Goal: Task Accomplishment & Management: Use online tool/utility

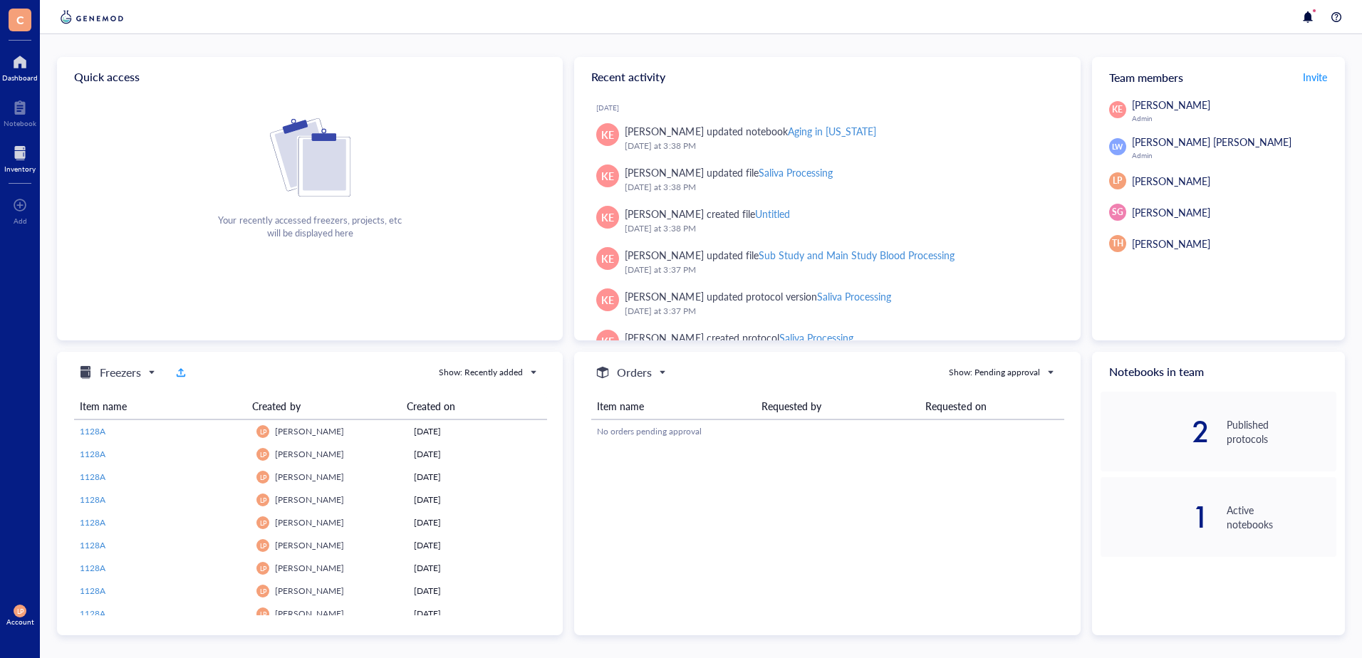
click at [23, 160] on div at bounding box center [19, 153] width 31 height 23
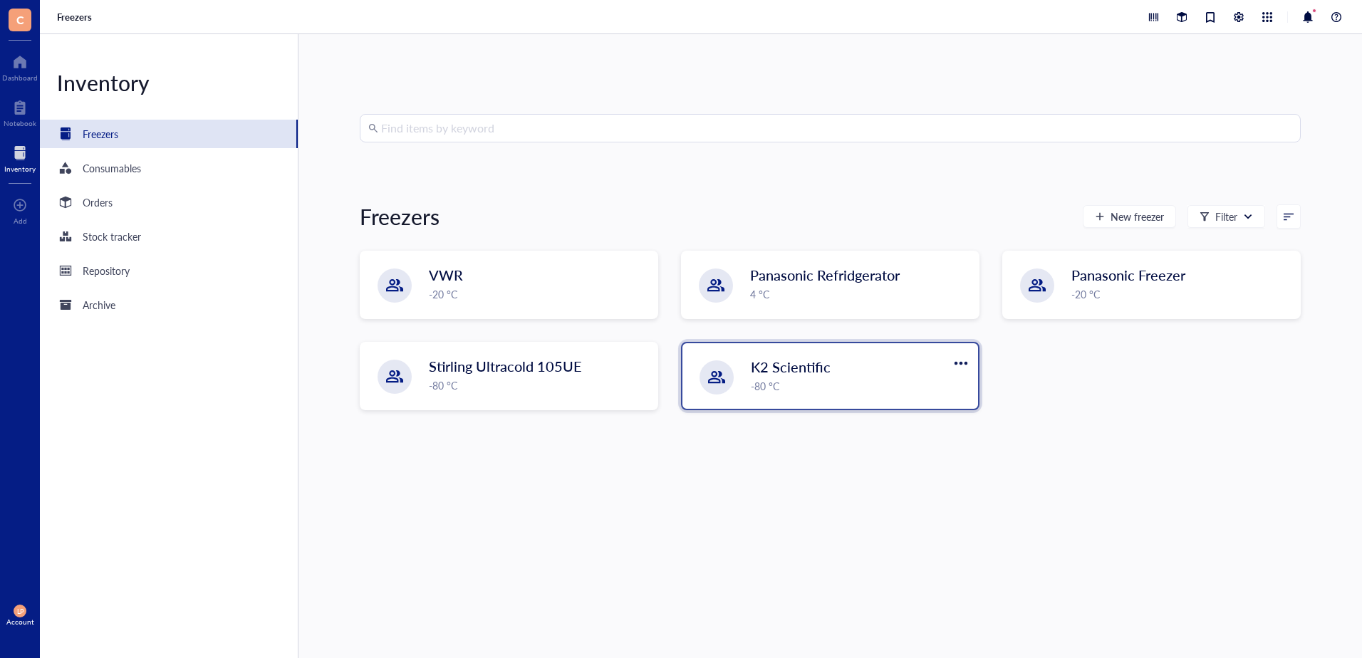
click at [792, 375] on span "K2 Scientific" at bounding box center [791, 367] width 80 height 20
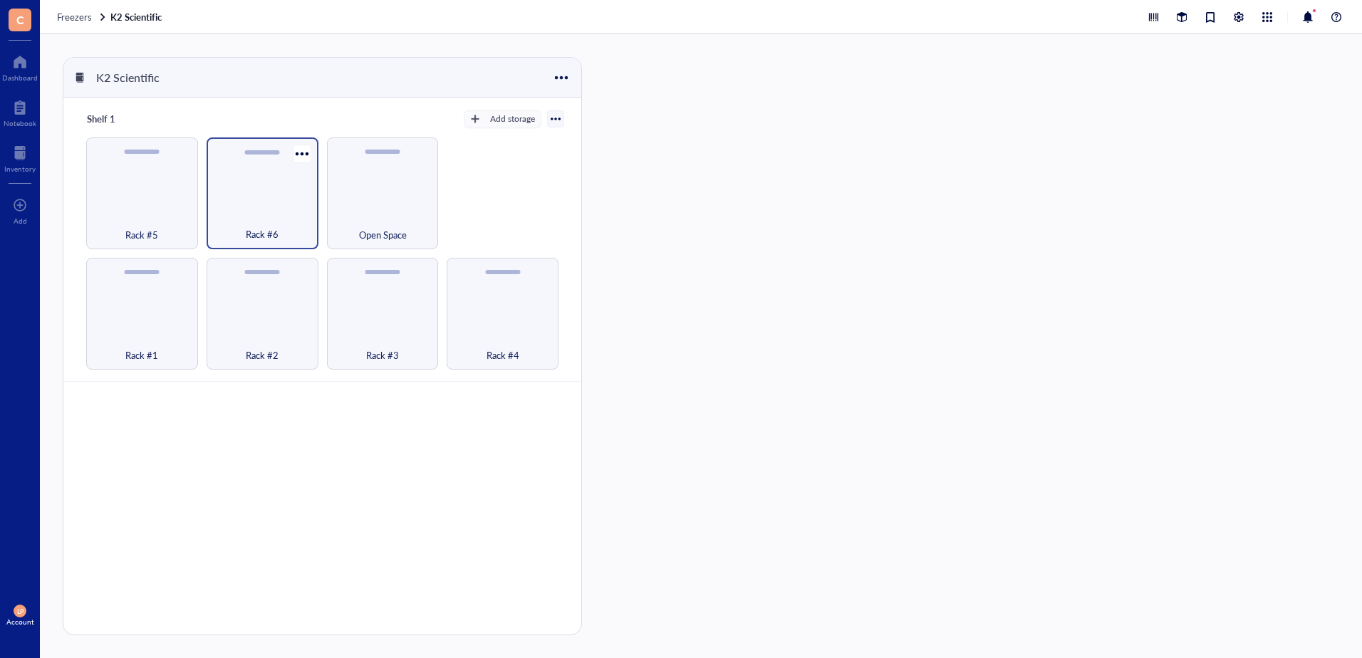
click at [286, 208] on div "Rack #6" at bounding box center [263, 193] width 112 height 112
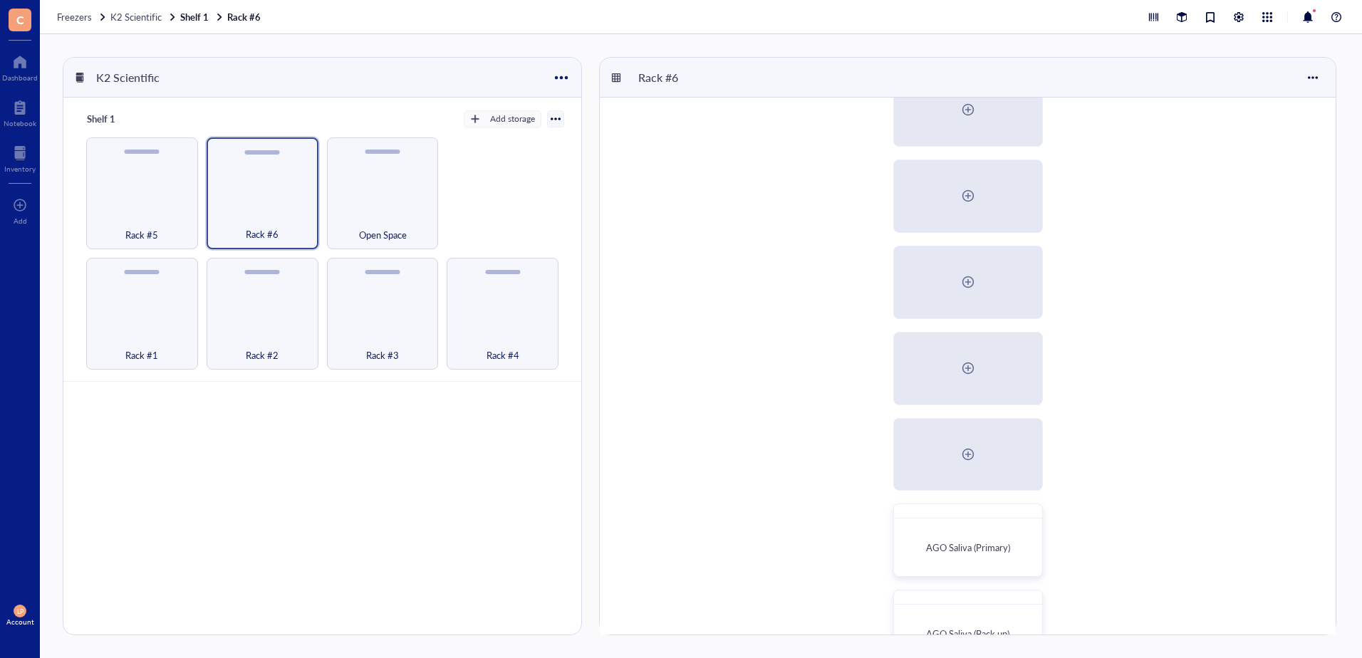
scroll to position [88, 0]
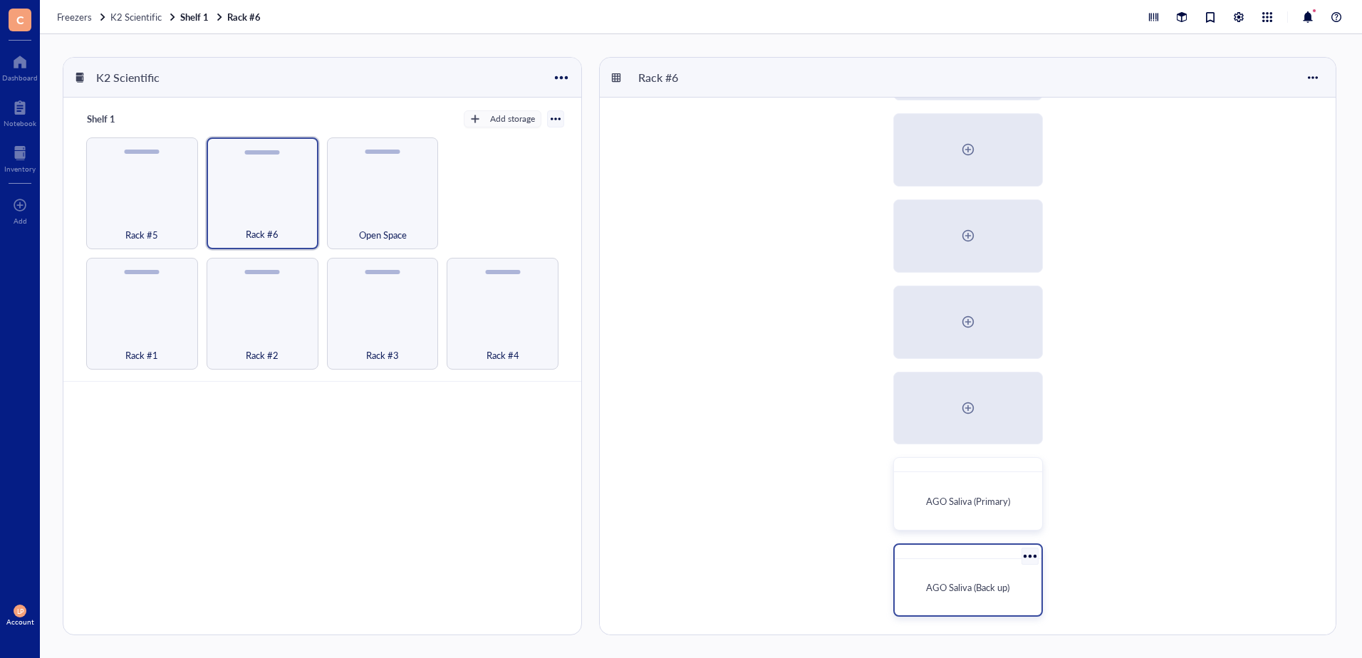
click at [966, 586] on span "AGO Saliva (Back up)" at bounding box center [967, 588] width 83 height 14
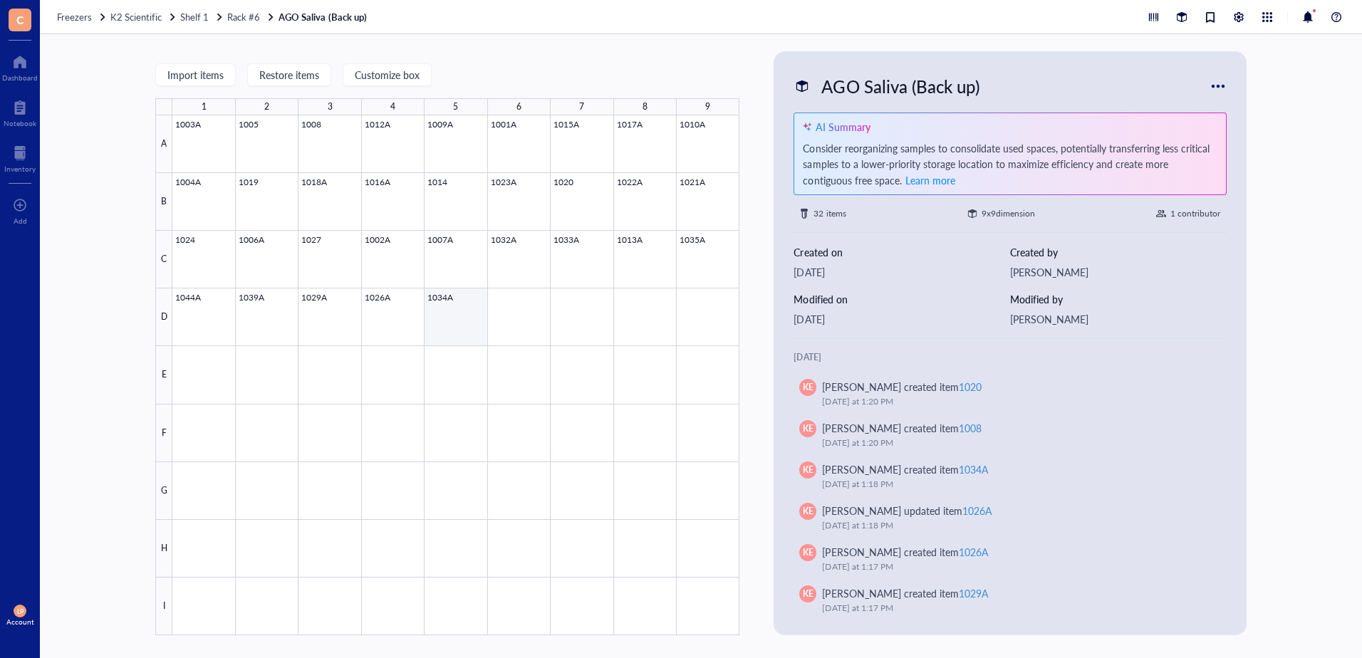
click at [448, 311] on div at bounding box center [455, 375] width 567 height 520
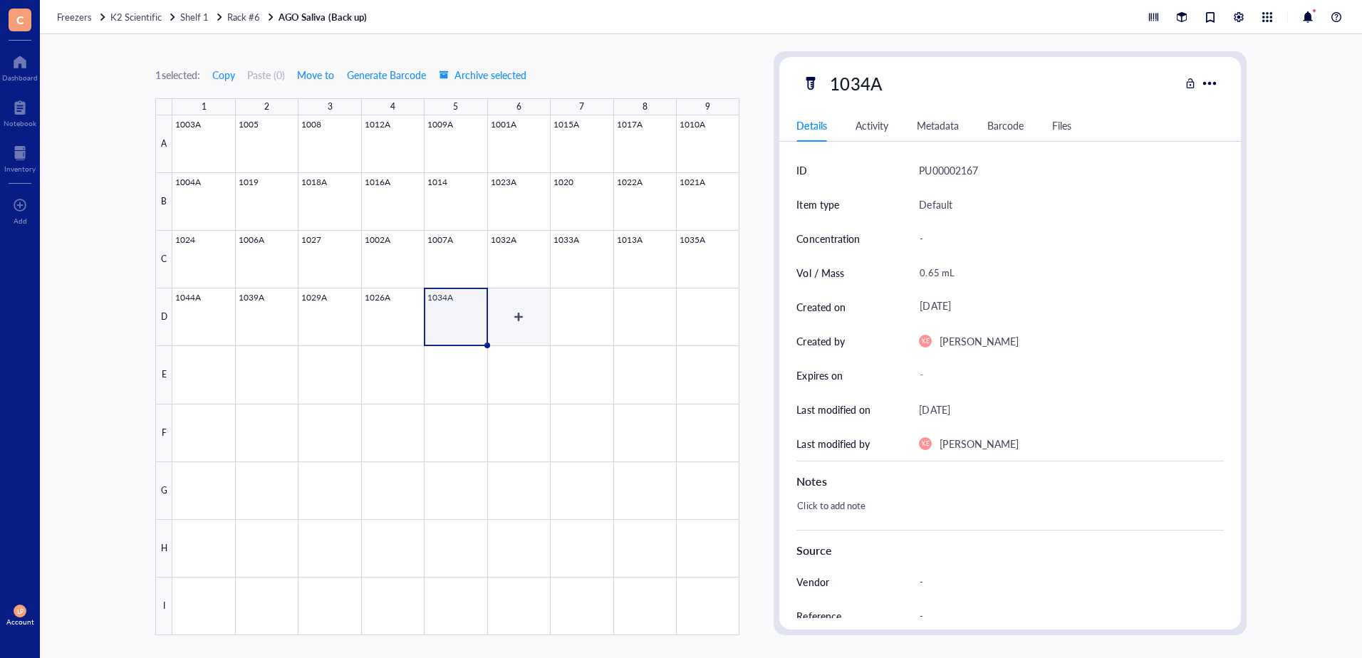
click at [523, 306] on div at bounding box center [455, 375] width 567 height 520
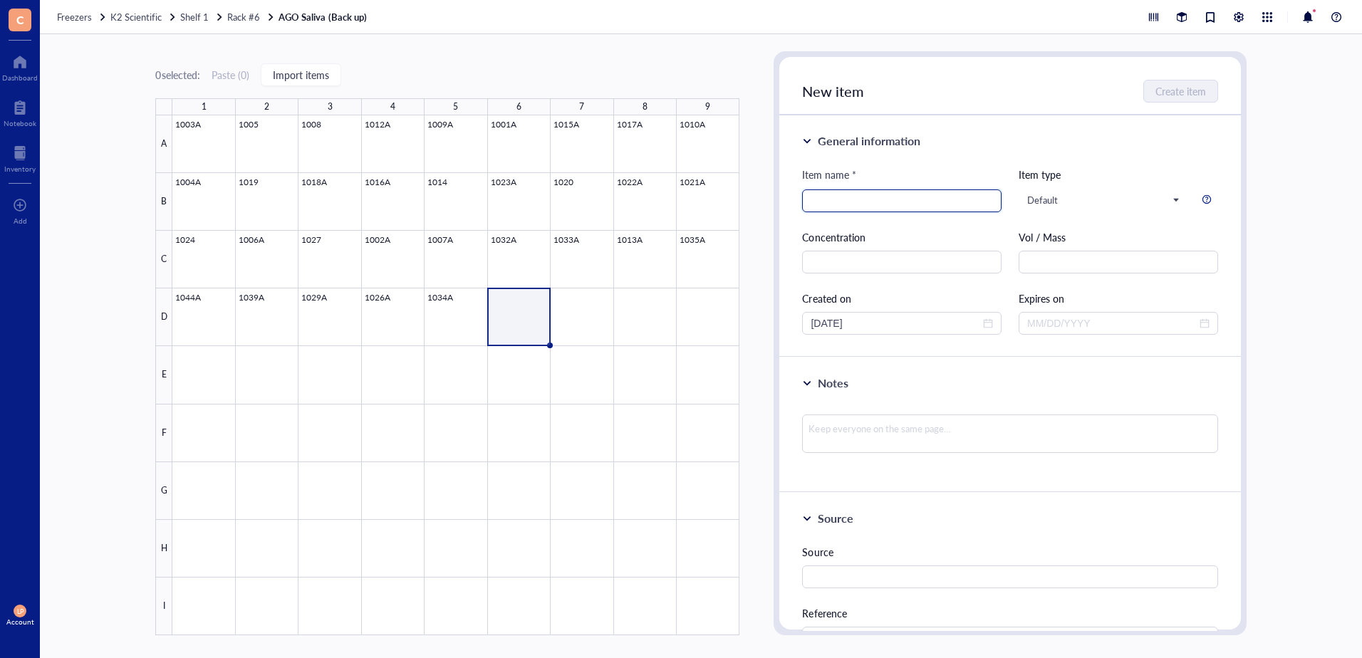
click at [883, 199] on input "search" at bounding box center [902, 200] width 182 height 21
type input "1040A"
click at [1061, 260] on input "text" at bounding box center [1118, 262] width 199 height 23
click at [569, 204] on div at bounding box center [455, 375] width 567 height 520
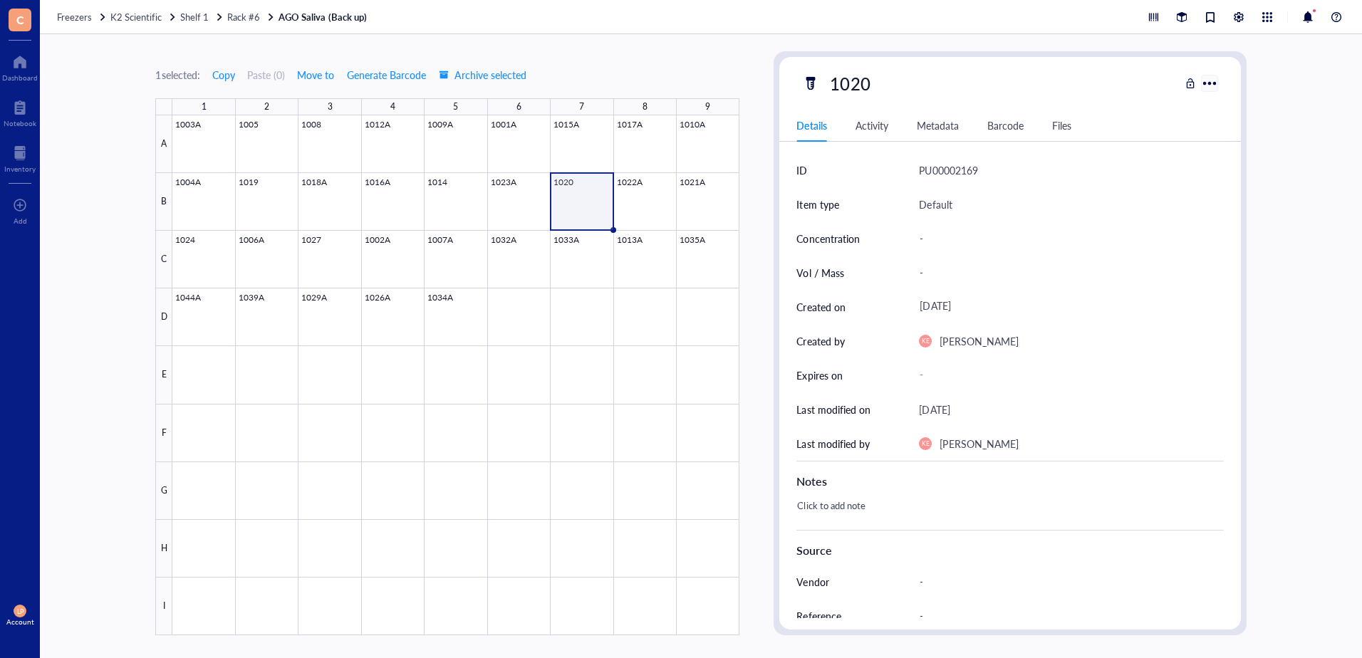
click at [1209, 83] on div at bounding box center [1209, 83] width 21 height 21
click at [870, 122] on div "Activity" at bounding box center [872, 126] width 33 height 16
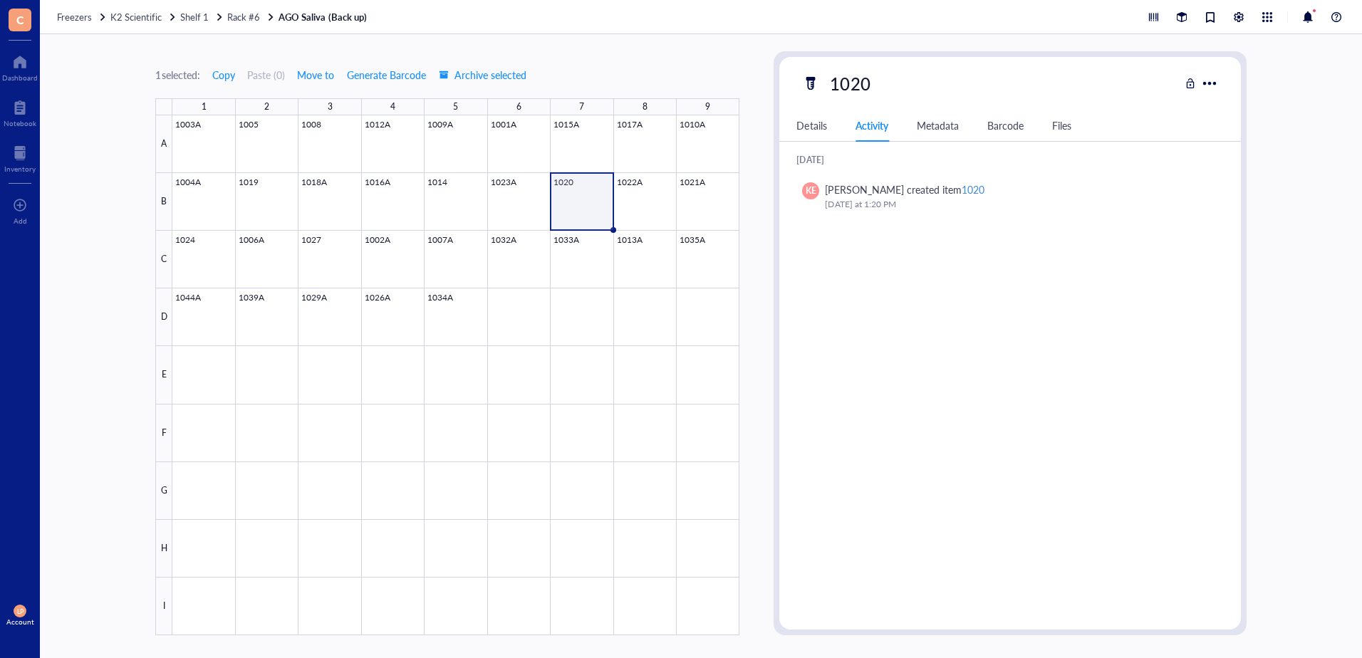
click at [944, 125] on div "Metadata" at bounding box center [938, 126] width 42 height 16
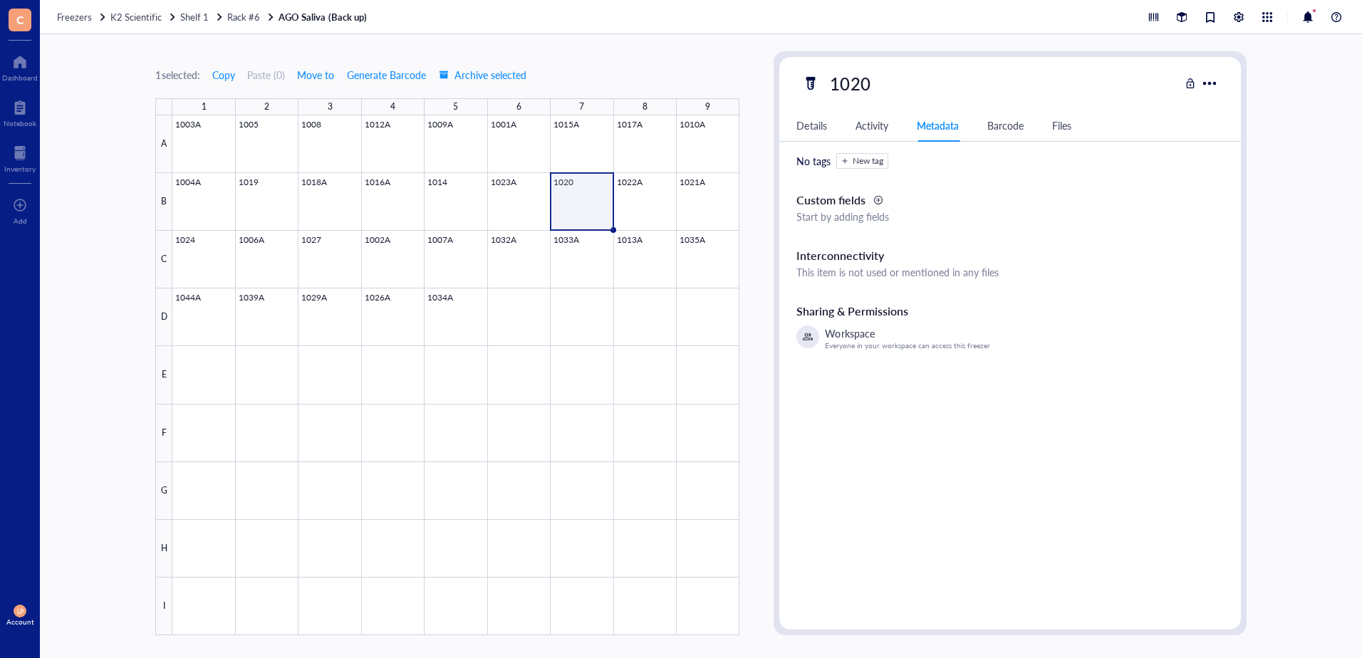
click at [1004, 123] on div "Barcode" at bounding box center [1005, 126] width 36 height 16
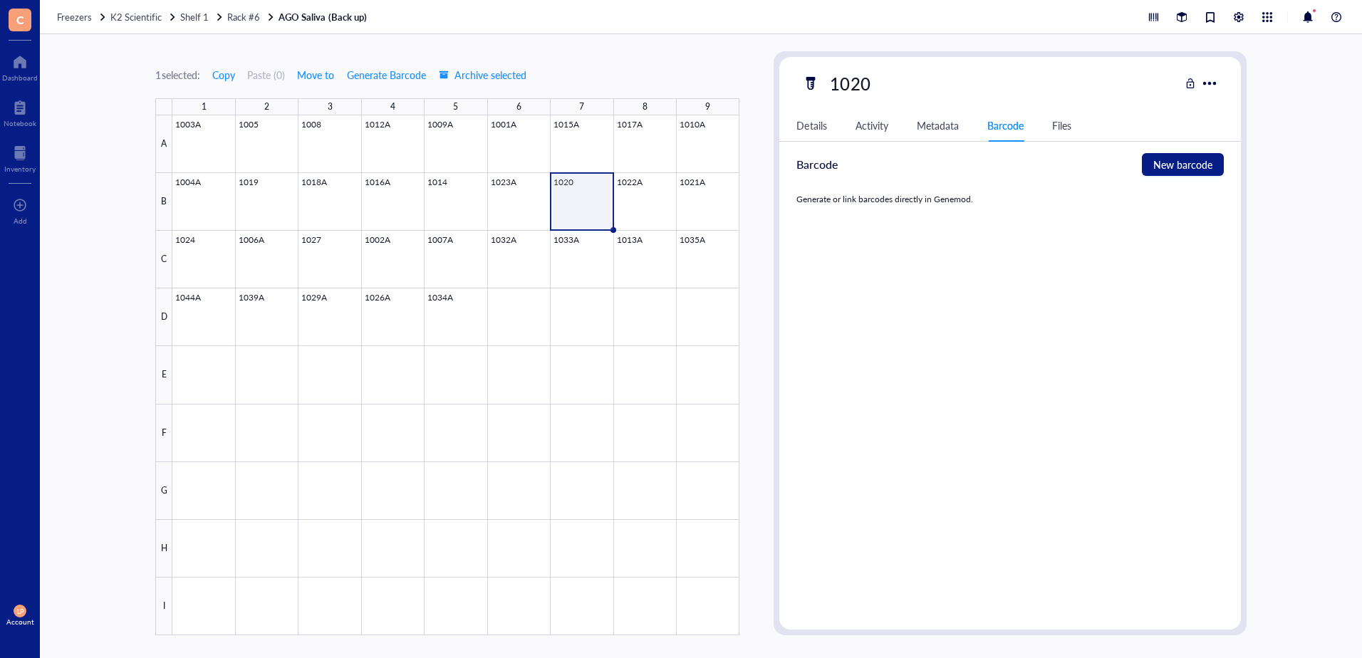
click at [1073, 127] on div "Details Activity Metadata Barcode Files" at bounding box center [1009, 126] width 461 height 32
click at [1054, 128] on div "Files" at bounding box center [1061, 126] width 19 height 16
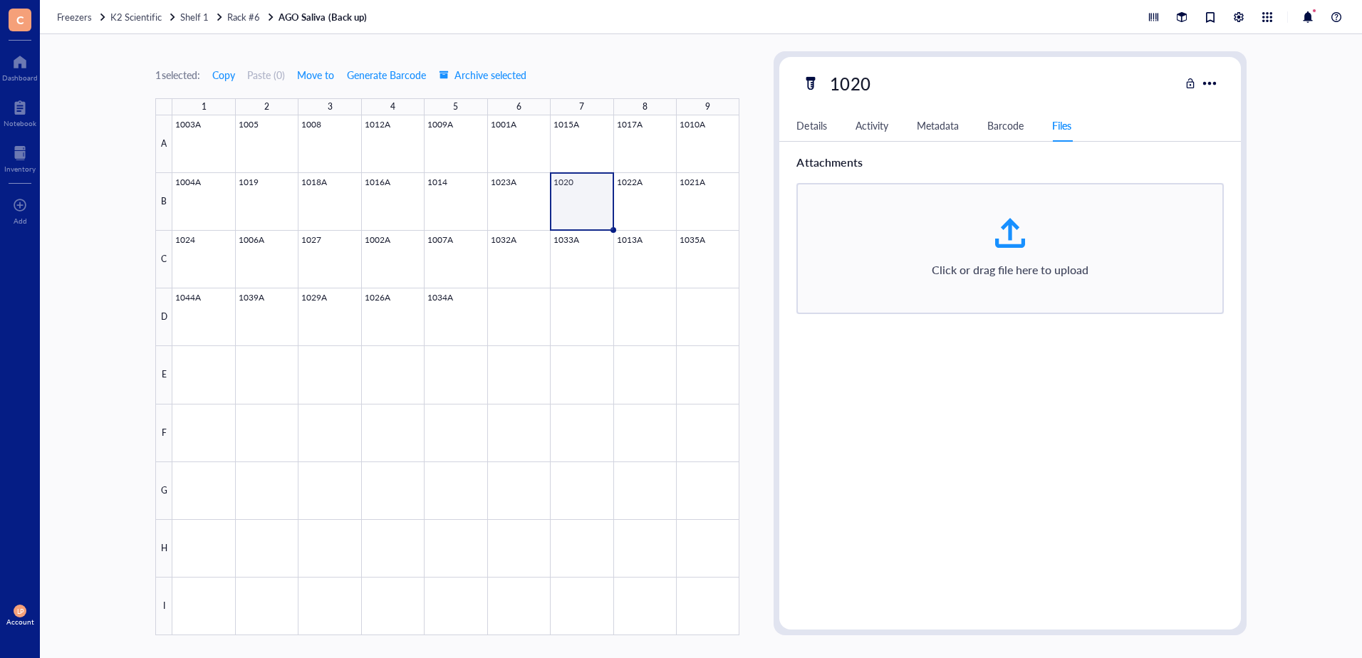
click at [1117, 108] on div "1020 Details Activity Metadata Barcode Files ID PU00002169 Item type Default Co…" at bounding box center [1009, 343] width 461 height 573
click at [1212, 81] on div at bounding box center [1209, 83] width 21 height 21
click at [575, 185] on div at bounding box center [455, 375] width 567 height 520
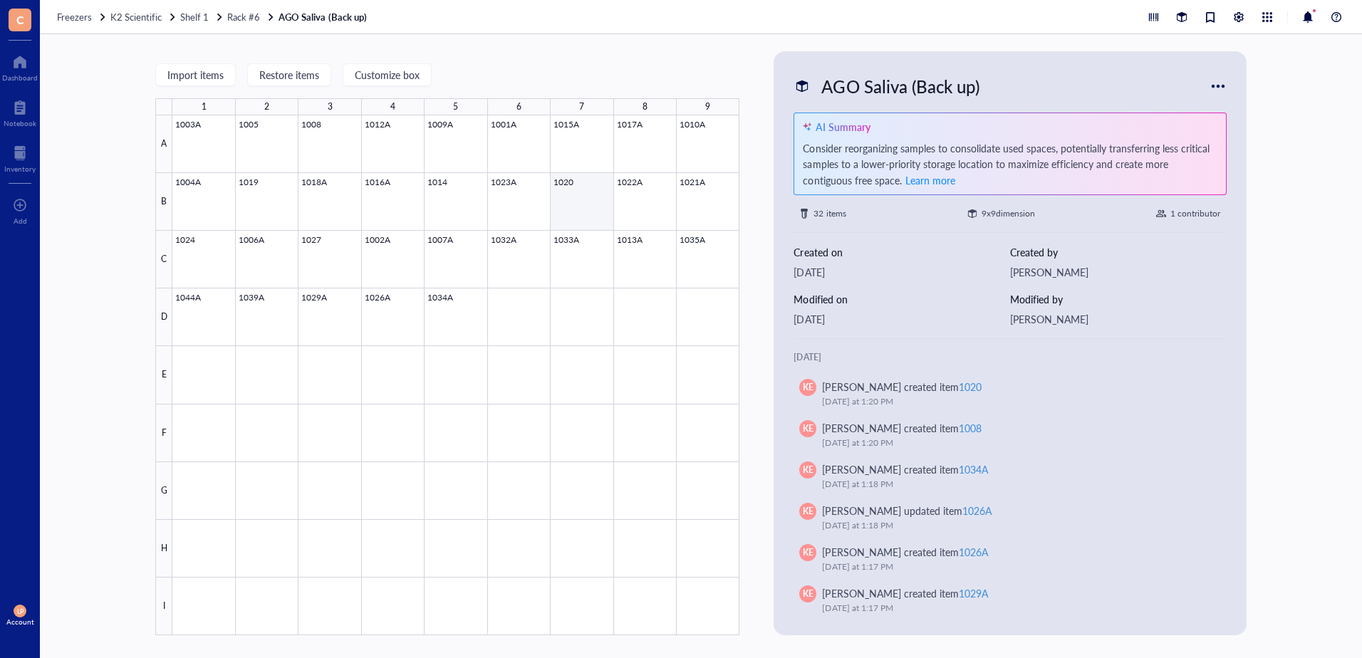
click at [588, 187] on div at bounding box center [455, 375] width 567 height 520
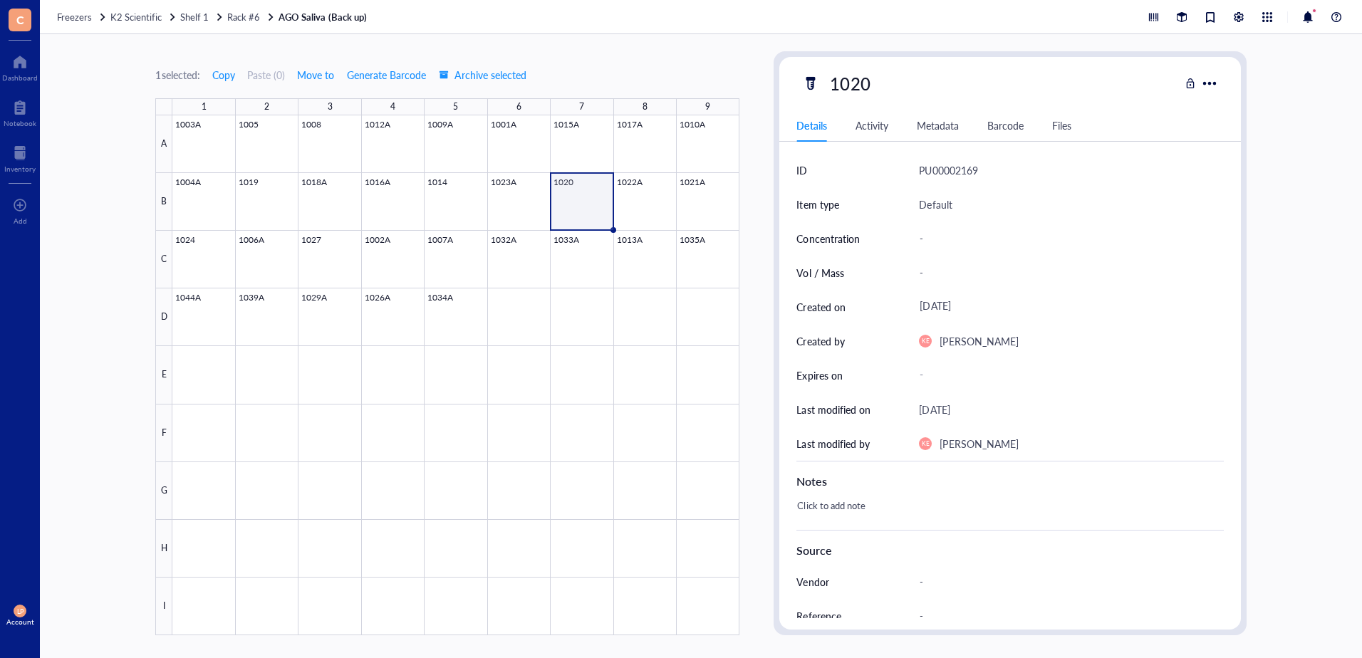
click at [1096, 214] on div "Default" at bounding box center [1071, 204] width 304 height 34
click at [1188, 83] on div at bounding box center [1190, 83] width 10 height 10
click at [1207, 80] on div at bounding box center [1209, 83] width 21 height 21
drag, startPoint x: 1243, startPoint y: 346, endPoint x: 1241, endPoint y: 388, distance: 41.4
click at [1241, 388] on div "1020 Details Activity Metadata Barcode Files ID PU00002169 Item type Default Co…" at bounding box center [1010, 343] width 472 height 584
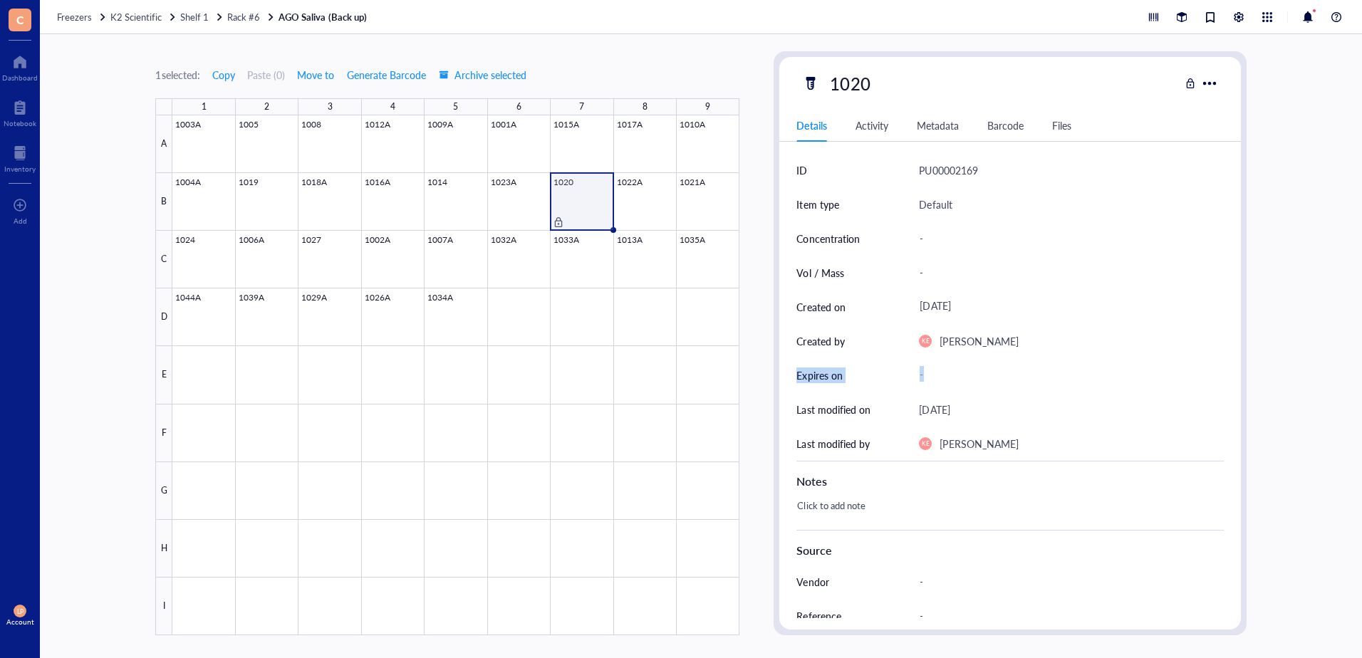
click at [1130, 365] on div "-" at bounding box center [1065, 376] width 304 height 26
click at [1128, 192] on div "Default" at bounding box center [1071, 204] width 304 height 34
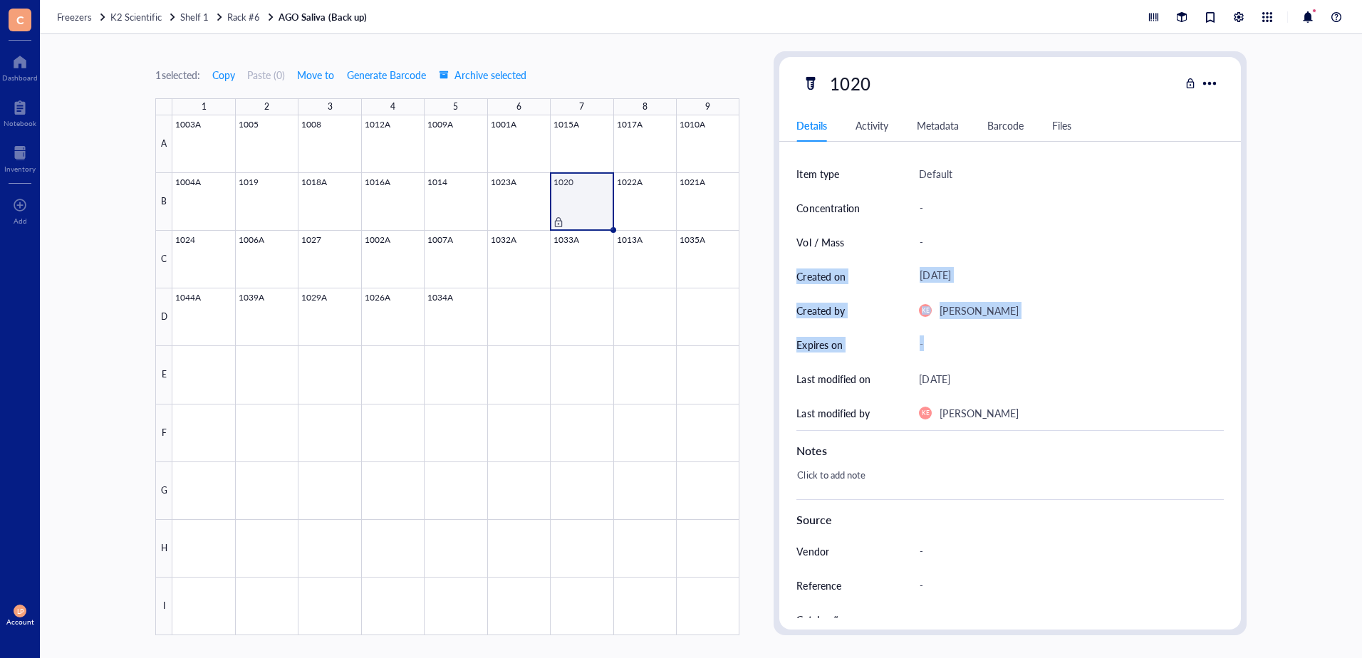
drag, startPoint x: 1244, startPoint y: 252, endPoint x: 1247, endPoint y: 338, distance: 86.2
click at [1247, 338] on div "1 selected: Copy Paste ( 0 ) Move to Generate Barcode Archive selected 1 2 3 4 …" at bounding box center [701, 346] width 1322 height 624
drag, startPoint x: 1247, startPoint y: 338, endPoint x: 1192, endPoint y: 289, distance: 73.1
click at [1192, 289] on div "[DATE]" at bounding box center [1071, 276] width 304 height 34
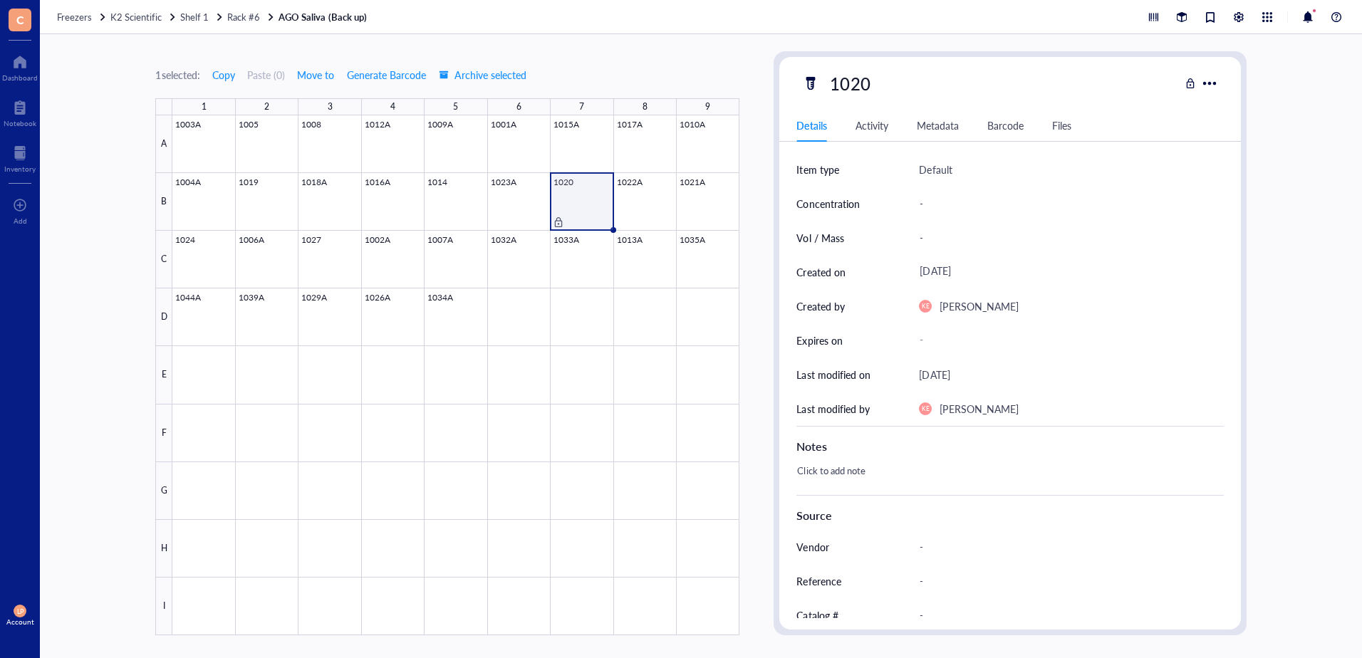
scroll to position [0, 0]
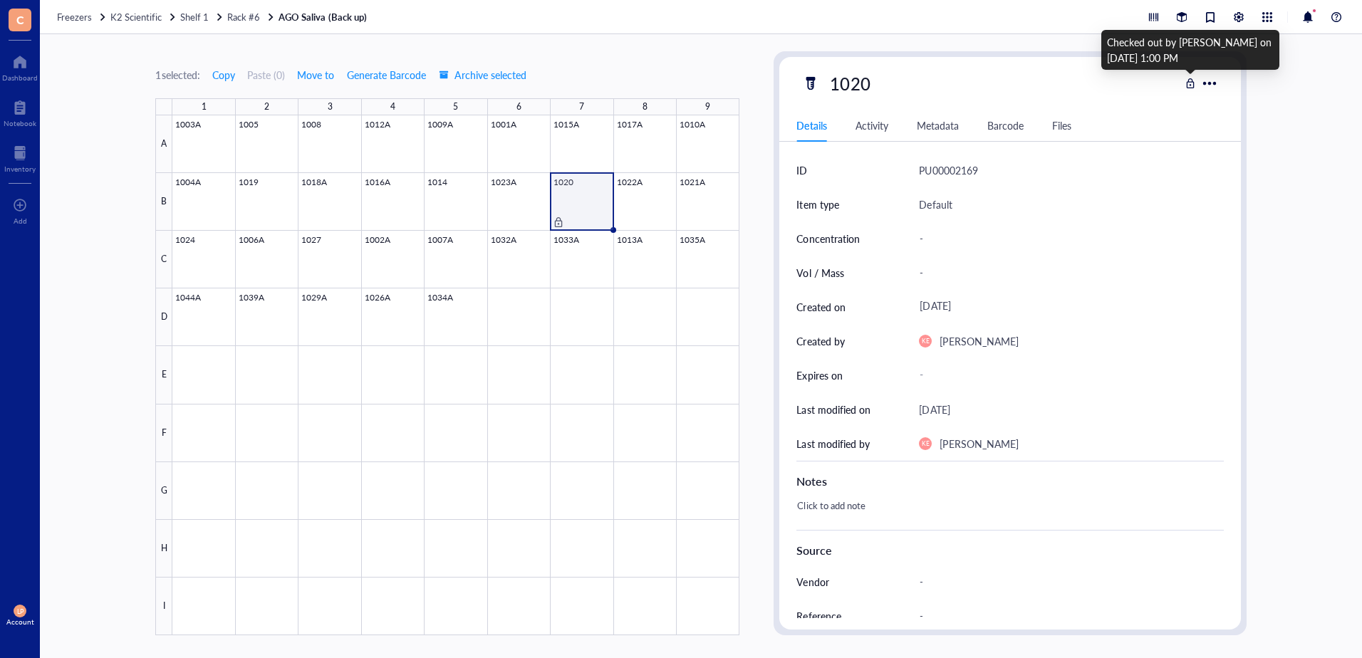
click at [1193, 84] on div at bounding box center [1190, 83] width 10 height 10
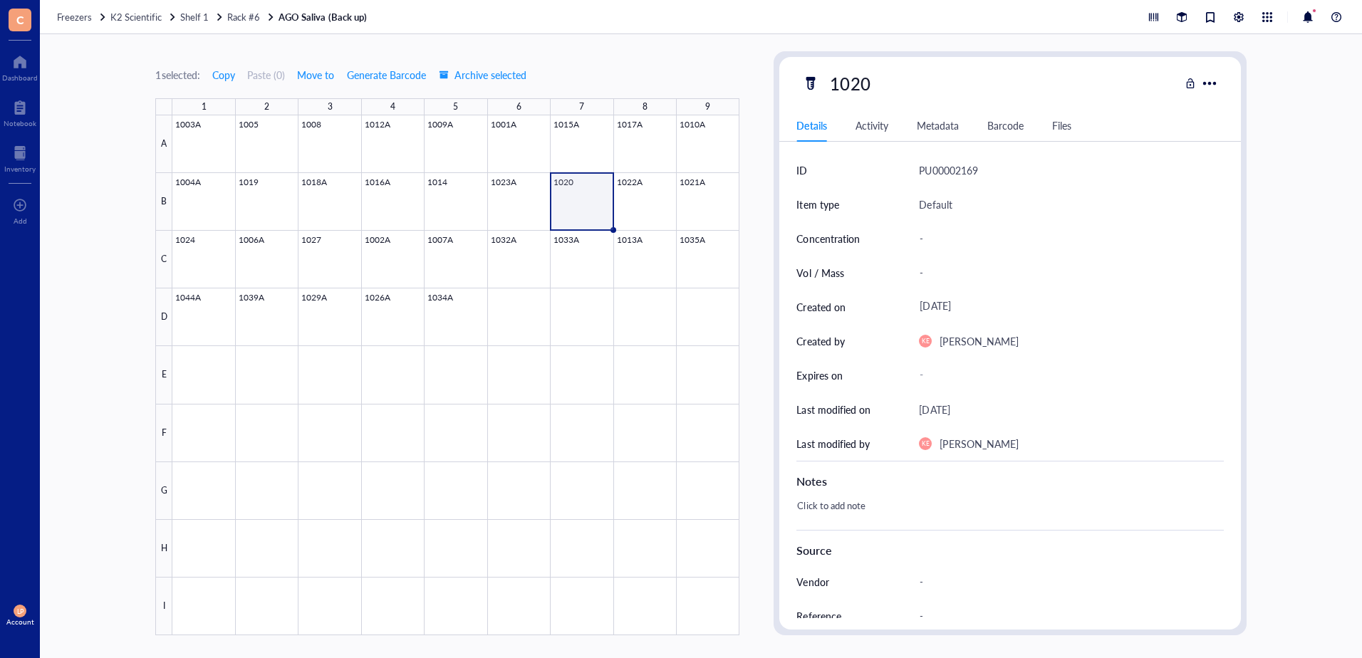
click at [573, 209] on div at bounding box center [455, 375] width 567 height 520
click at [707, 59] on div "1 selected: Copy Paste ( 0 ) Move to Generate Barcode Archive selected 1 2 3 4 …" at bounding box center [447, 343] width 584 height 584
click at [235, 21] on span "Rack #6" at bounding box center [243, 17] width 33 height 14
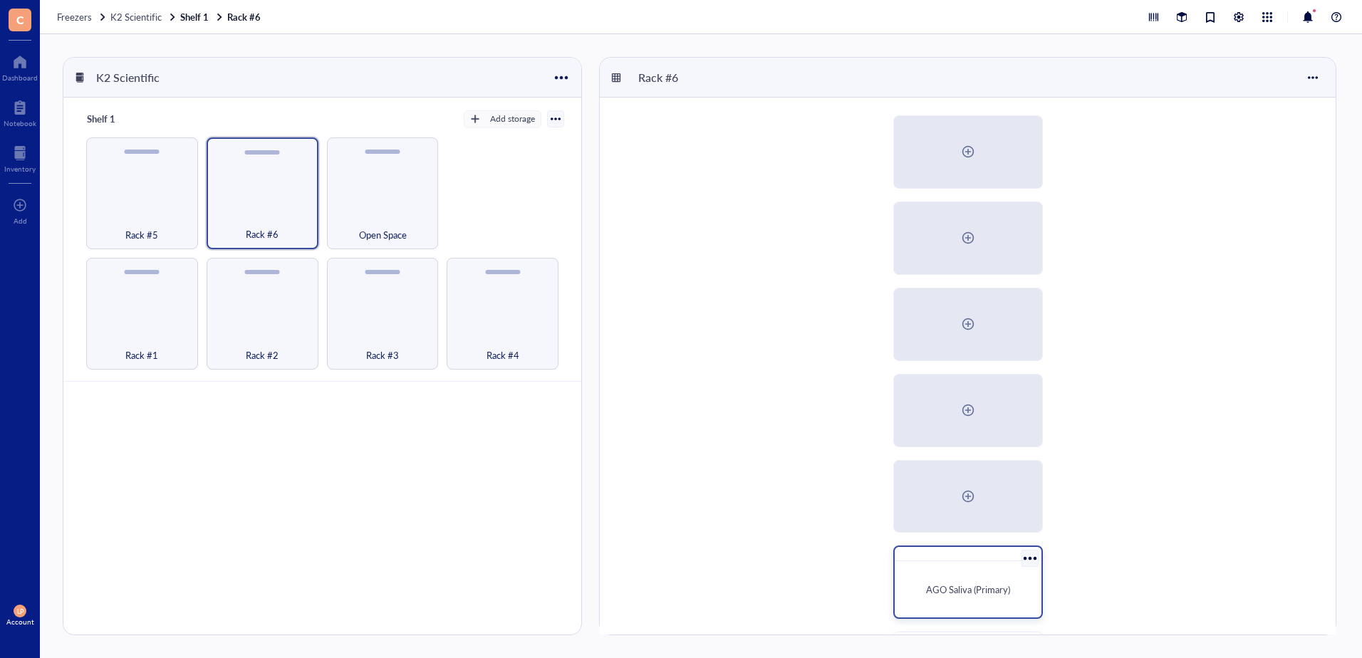
click at [1003, 576] on div "AGO Saliva (Primary)" at bounding box center [967, 589] width 135 height 45
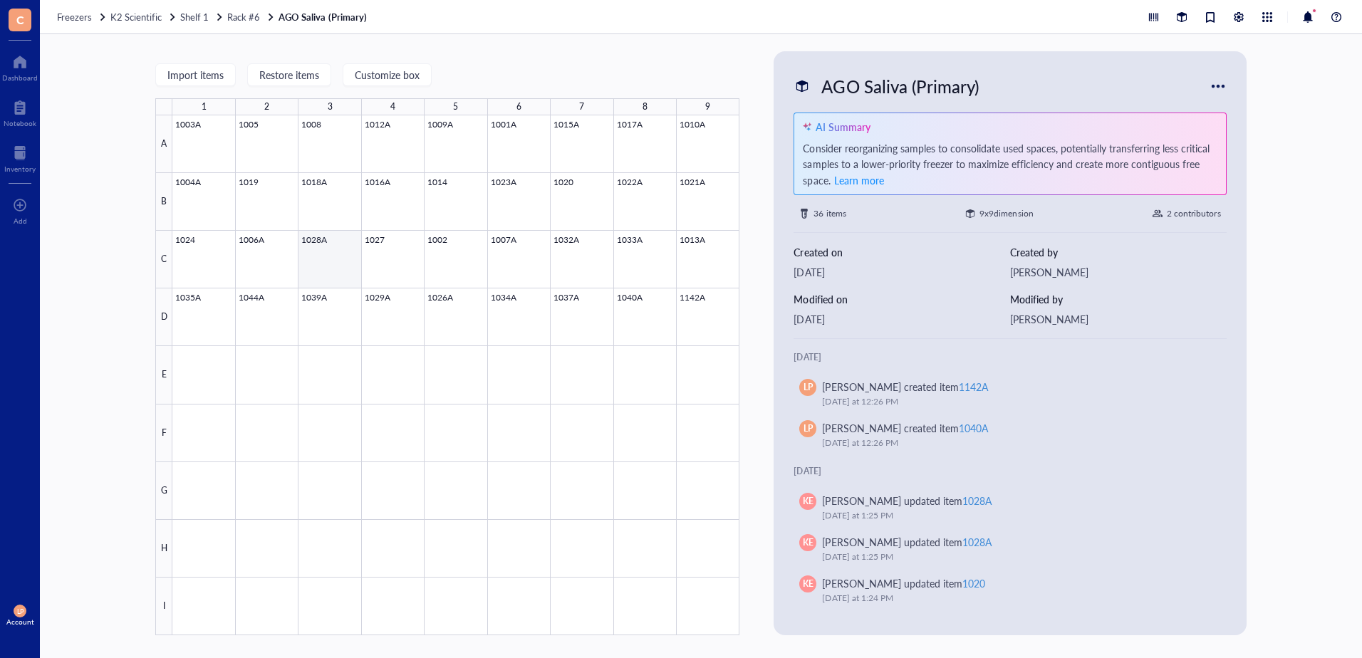
click at [333, 255] on div at bounding box center [455, 375] width 567 height 520
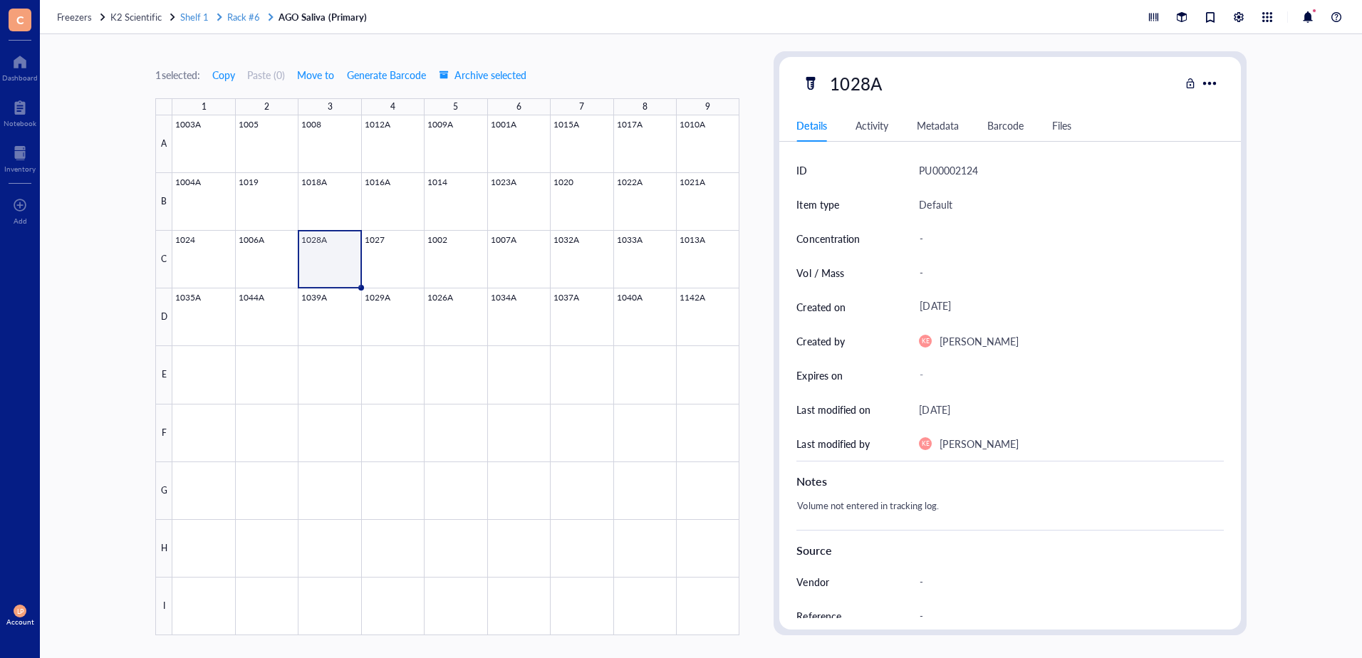
click at [232, 13] on span "Rack #6" at bounding box center [243, 17] width 33 height 14
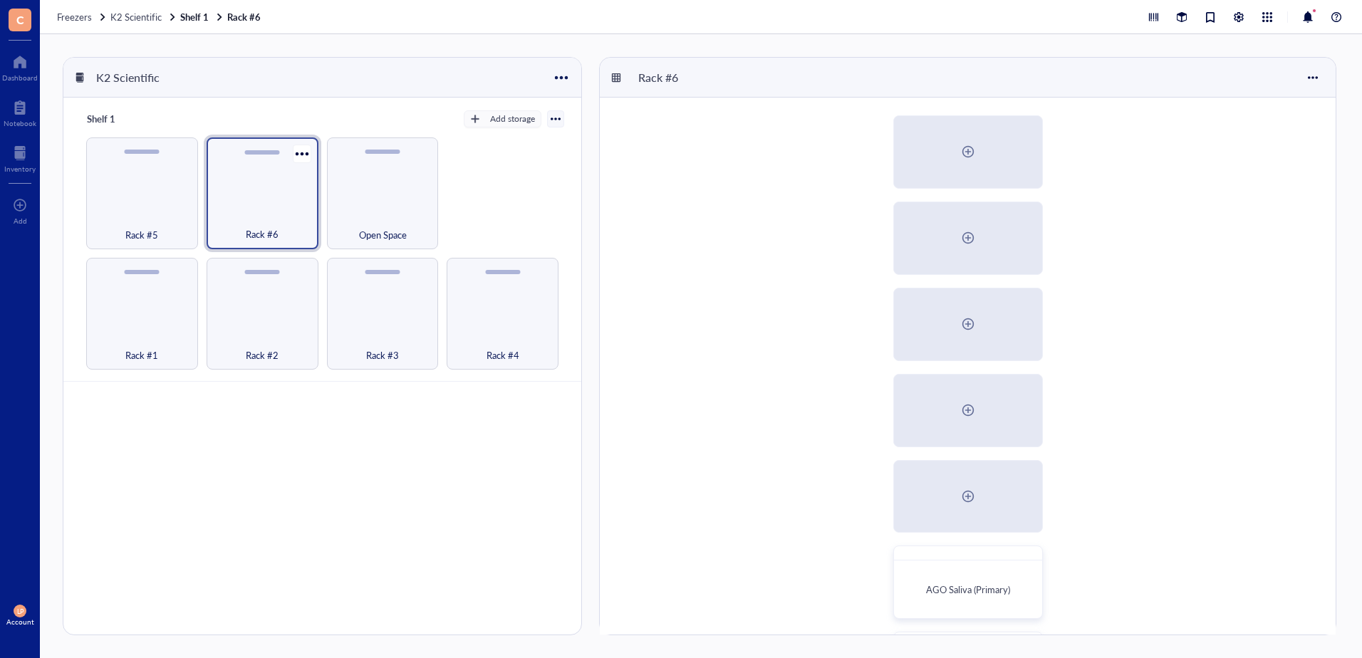
click at [275, 187] on div "Rack #6" at bounding box center [263, 193] width 112 height 112
click at [970, 578] on div "AGO Saliva (Primary)" at bounding box center [967, 589] width 135 height 45
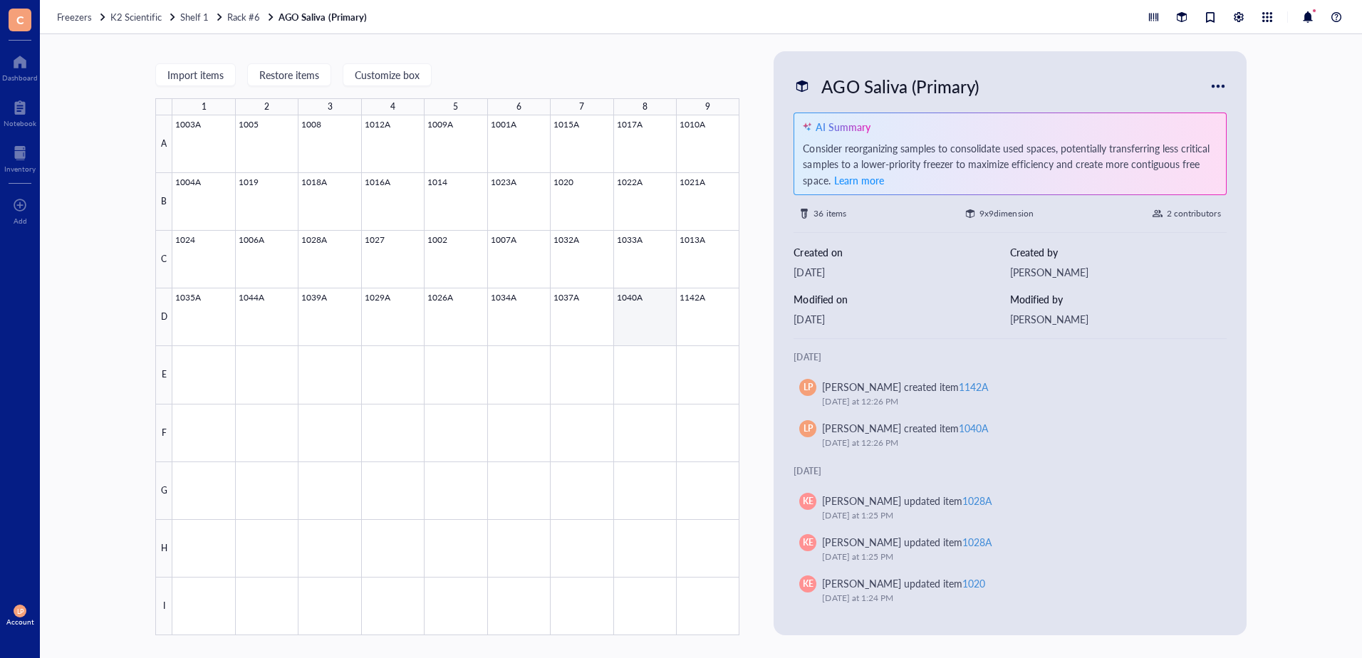
click at [633, 313] on div at bounding box center [455, 375] width 567 height 520
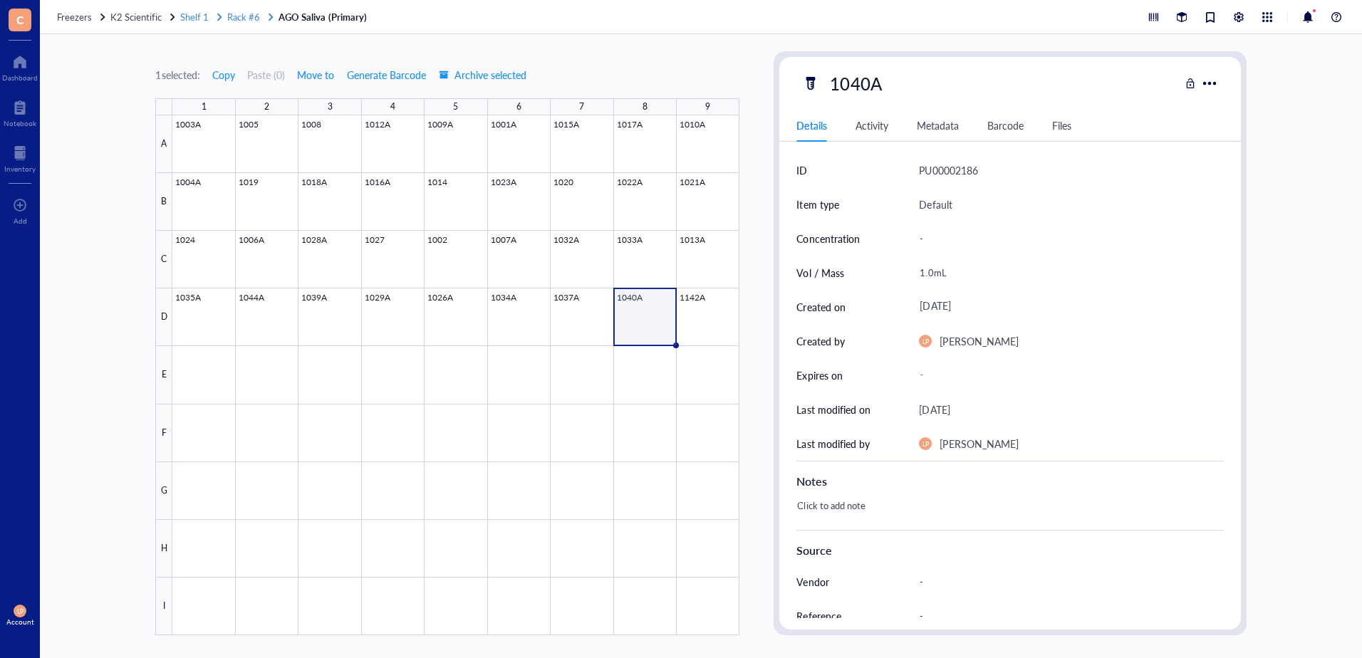
click at [245, 20] on span "Rack #6" at bounding box center [243, 17] width 33 height 14
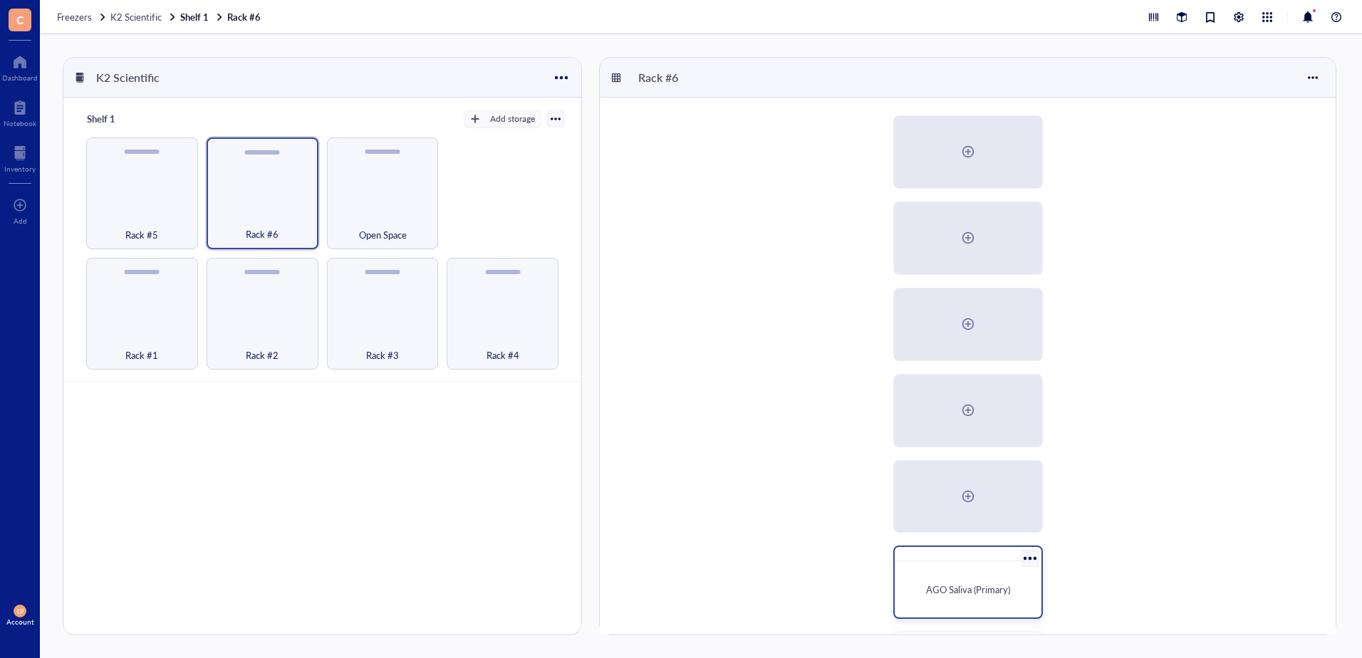
scroll to position [71, 0]
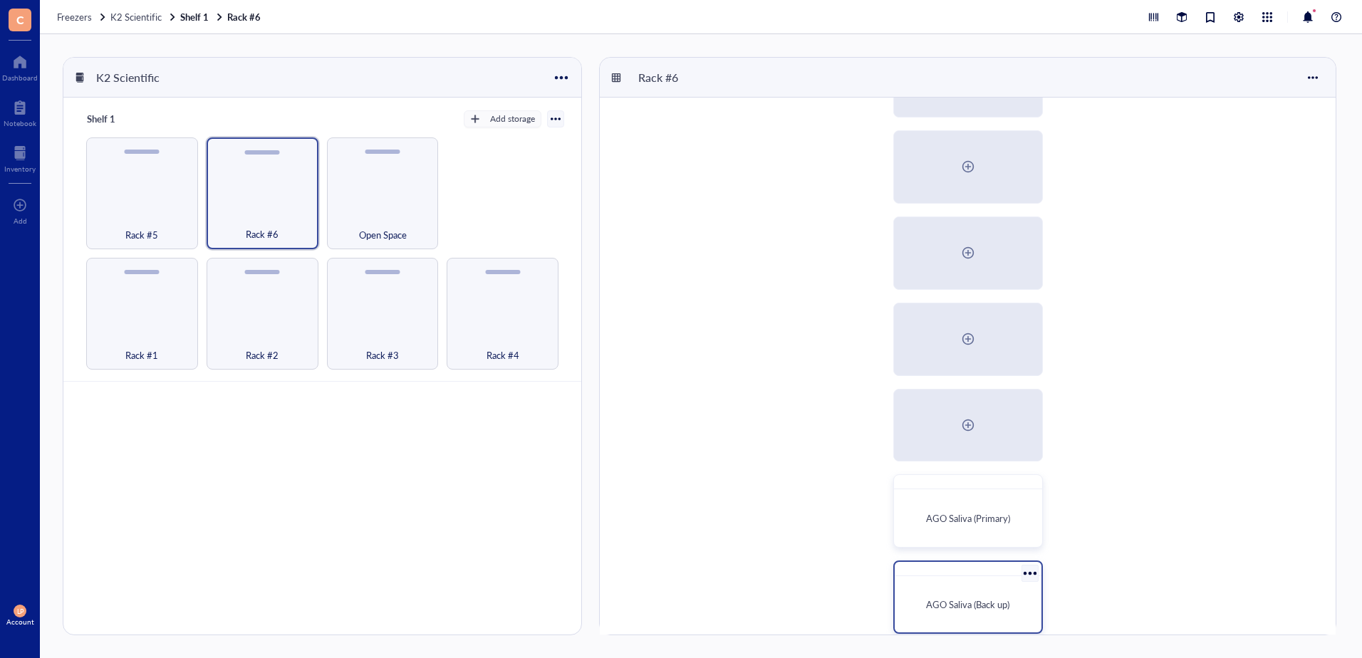
click at [968, 602] on span "AGO Saliva (Back up)" at bounding box center [967, 605] width 83 height 14
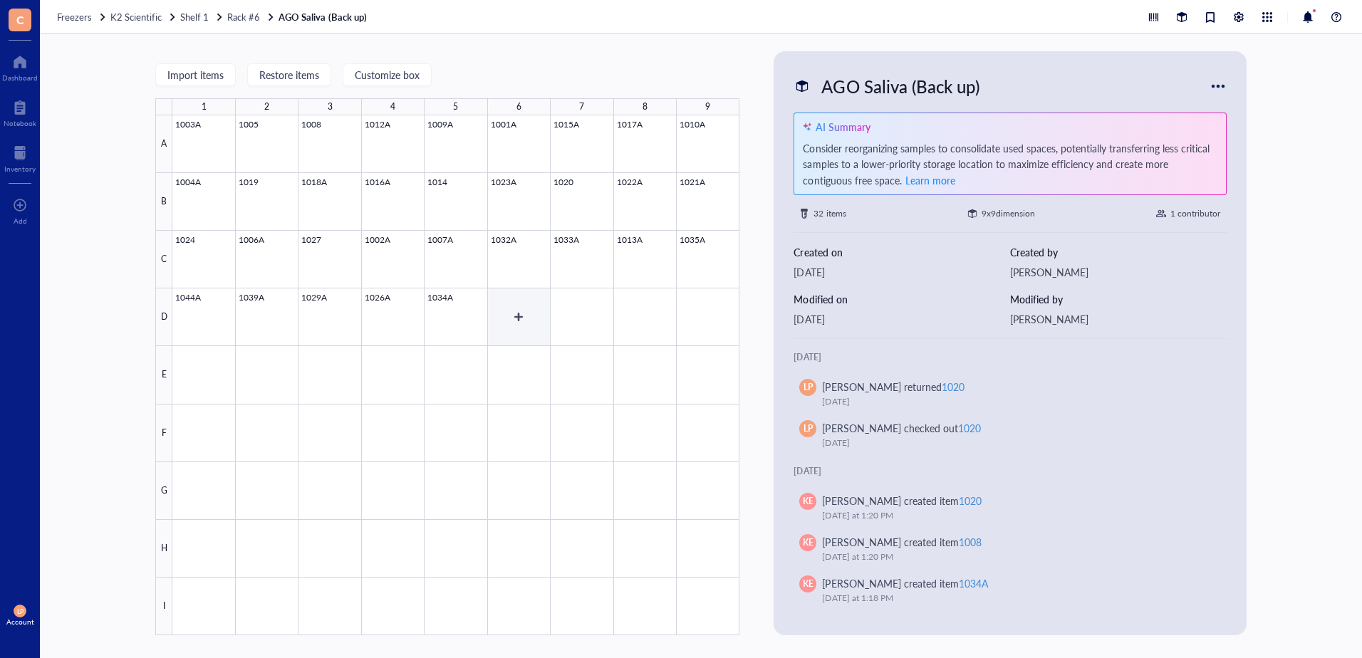
click at [533, 316] on div at bounding box center [455, 375] width 567 height 520
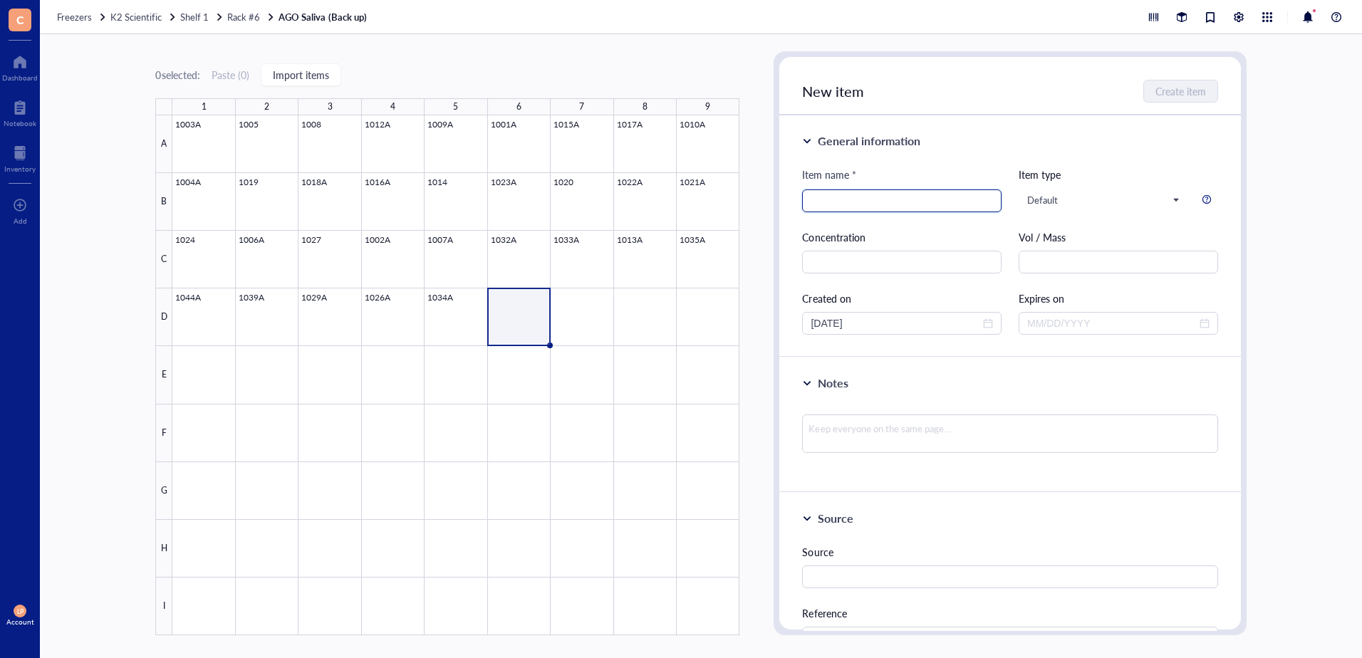
click at [901, 199] on input "search" at bounding box center [902, 200] width 182 height 21
type input "1040A"
click at [984, 322] on span "close-circle" at bounding box center [988, 323] width 10 height 10
type input "1040A"
click at [990, 301] on div "Created on" at bounding box center [901, 299] width 199 height 16
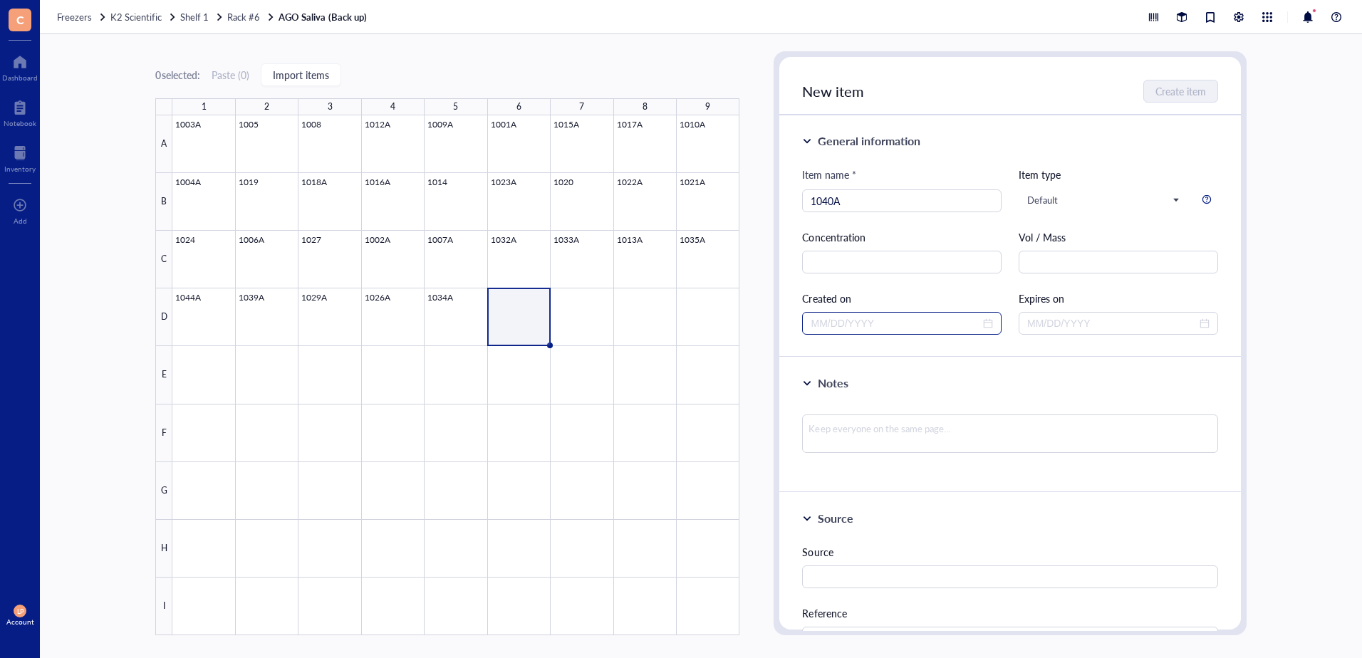
click at [989, 326] on div at bounding box center [902, 324] width 182 height 16
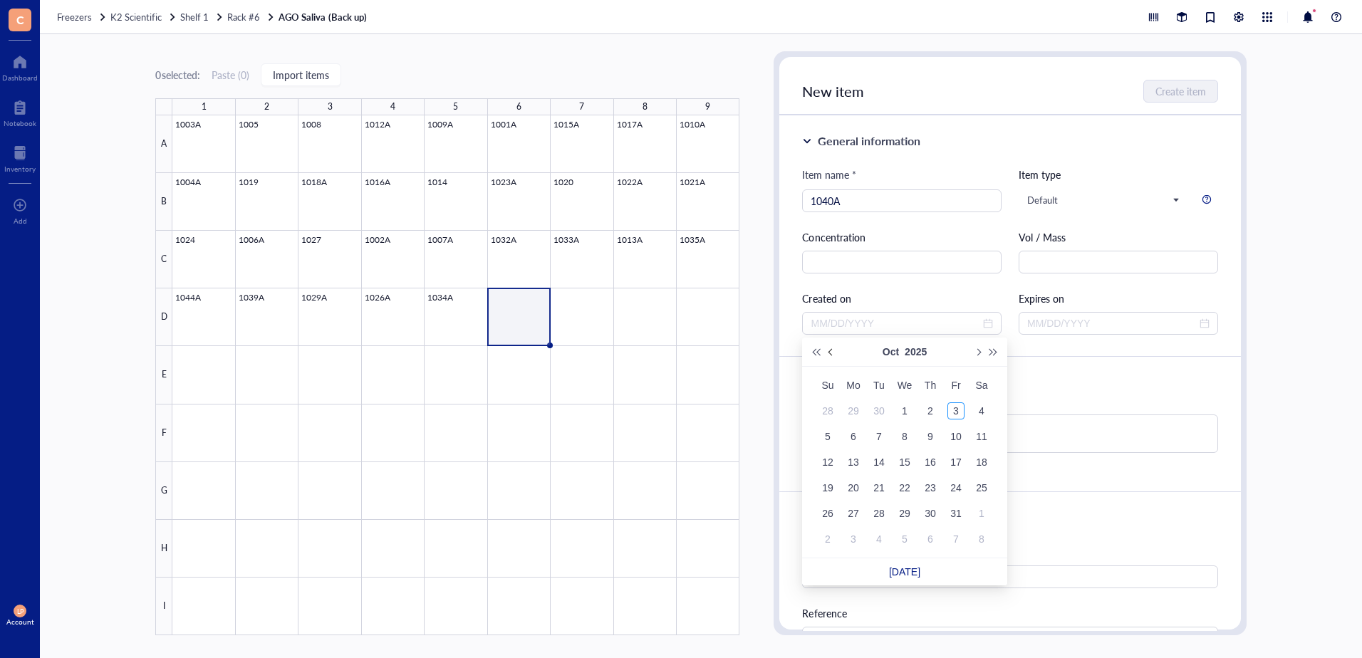
click at [831, 348] on button "Previous month (PageUp)" at bounding box center [831, 352] width 16 height 28
click at [855, 513] on div "29" at bounding box center [853, 513] width 17 height 17
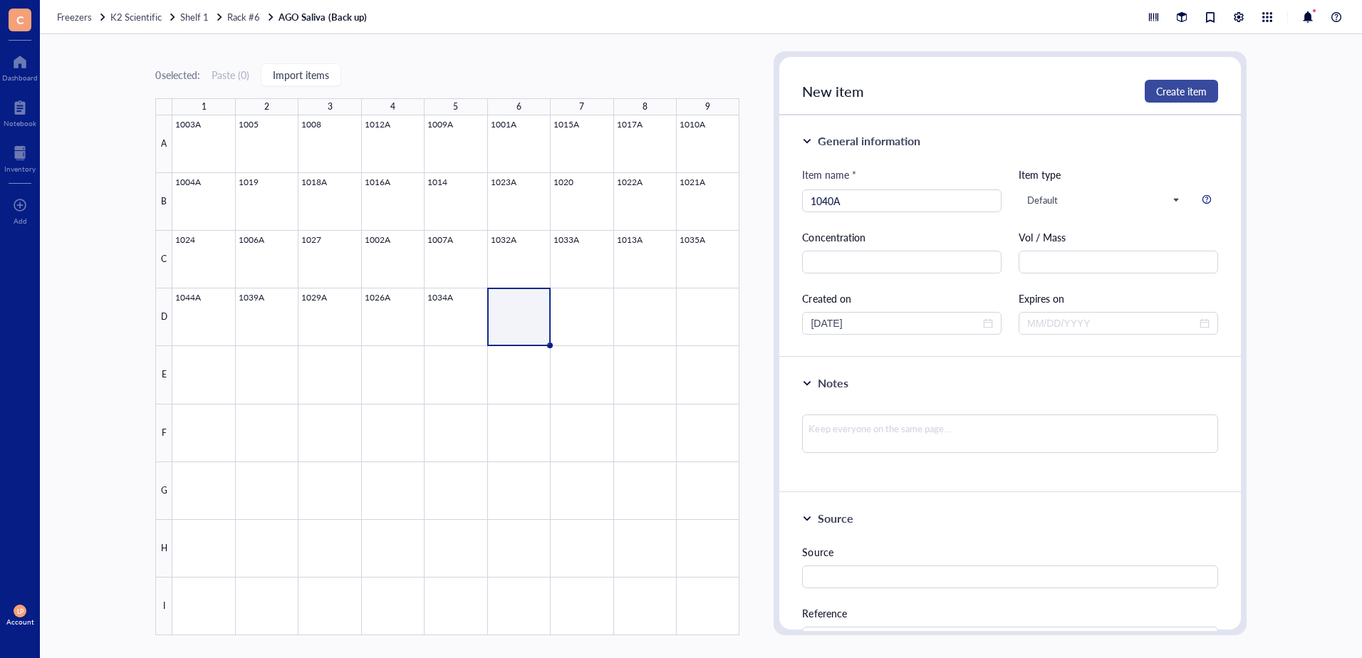
click at [1177, 91] on span "Create item" at bounding box center [1181, 90] width 51 height 11
type input "[DATE]"
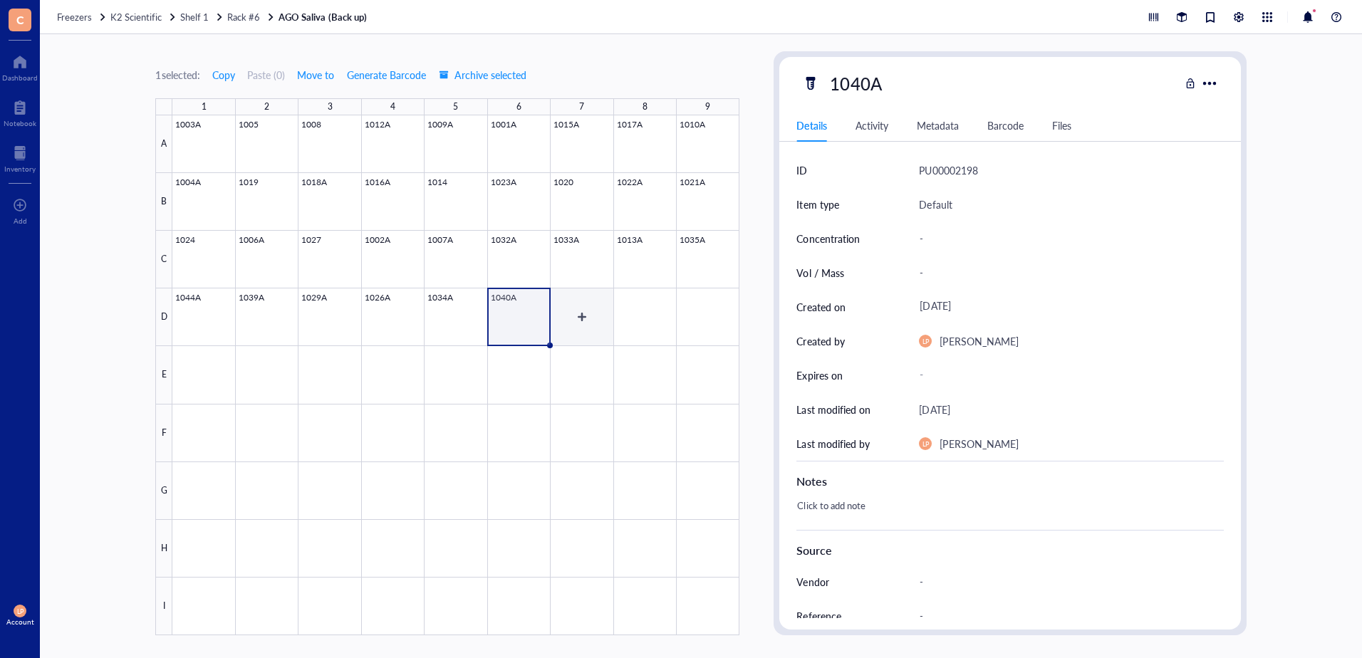
click at [579, 313] on div at bounding box center [455, 375] width 567 height 520
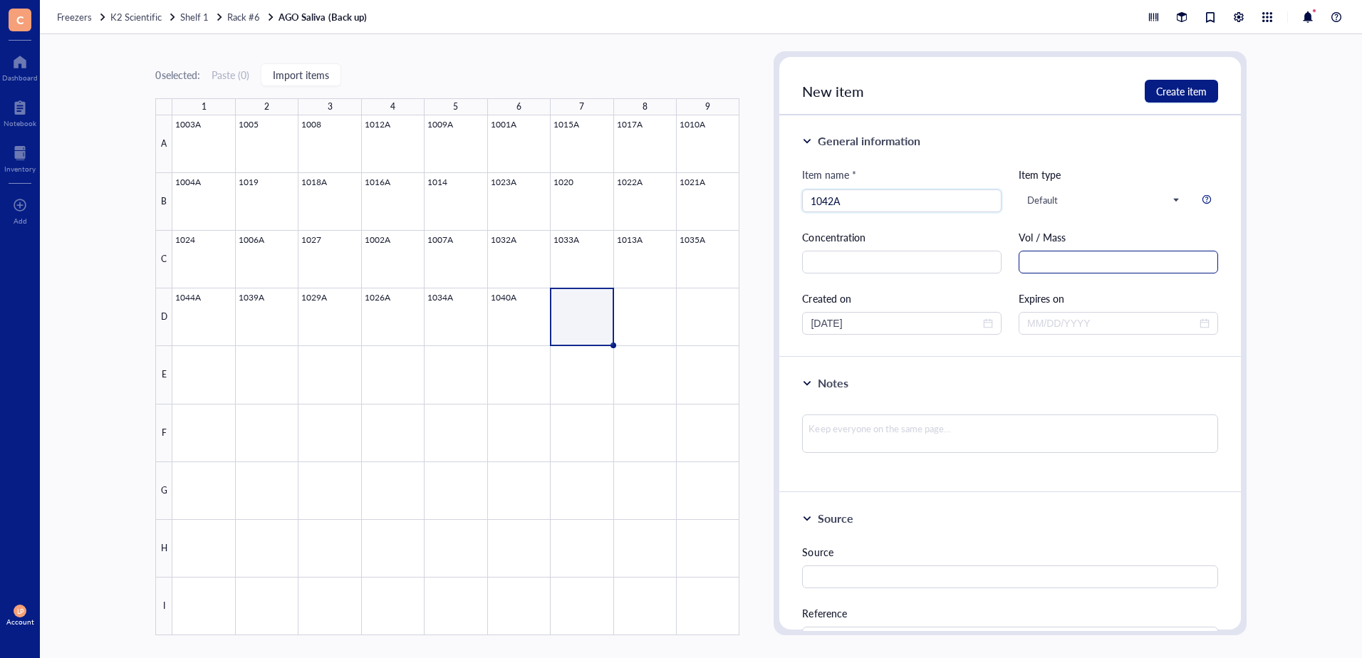
type input "1042A"
click at [1073, 263] on input "text" at bounding box center [1118, 262] width 199 height 23
click at [979, 325] on div "[DATE]" at bounding box center [902, 324] width 182 height 16
type input "1.0 mL"
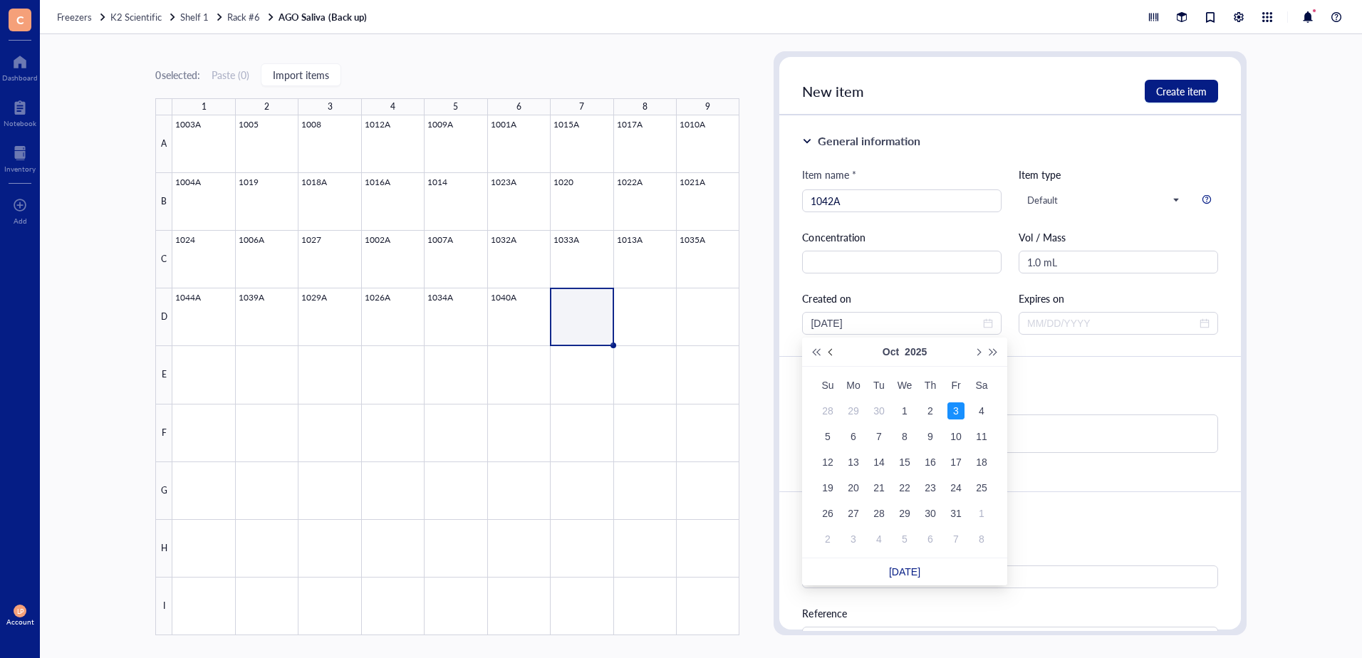
click at [831, 353] on span "Previous month (PageUp)" at bounding box center [831, 351] width 7 height 7
type input "[DATE]"
click at [850, 516] on div "29" at bounding box center [853, 513] width 17 height 17
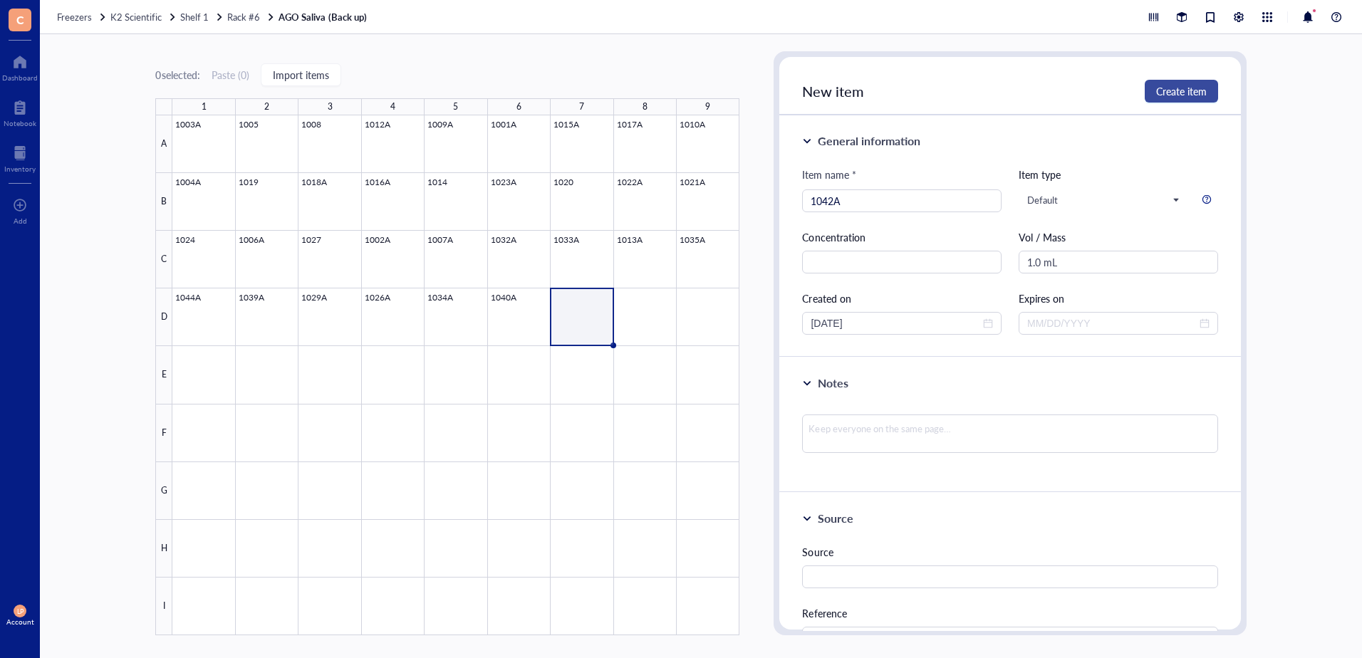
click at [1187, 90] on span "Create item" at bounding box center [1181, 90] width 51 height 11
type input "[DATE]"
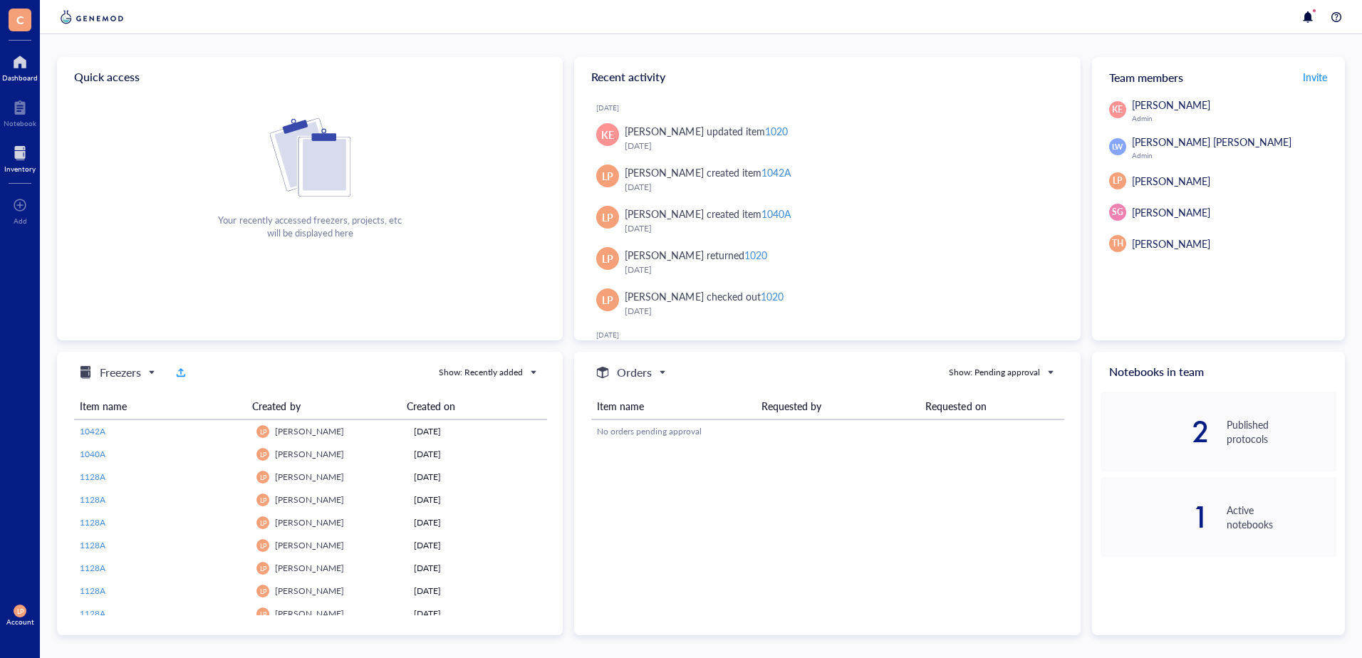
click at [21, 150] on div at bounding box center [19, 153] width 31 height 23
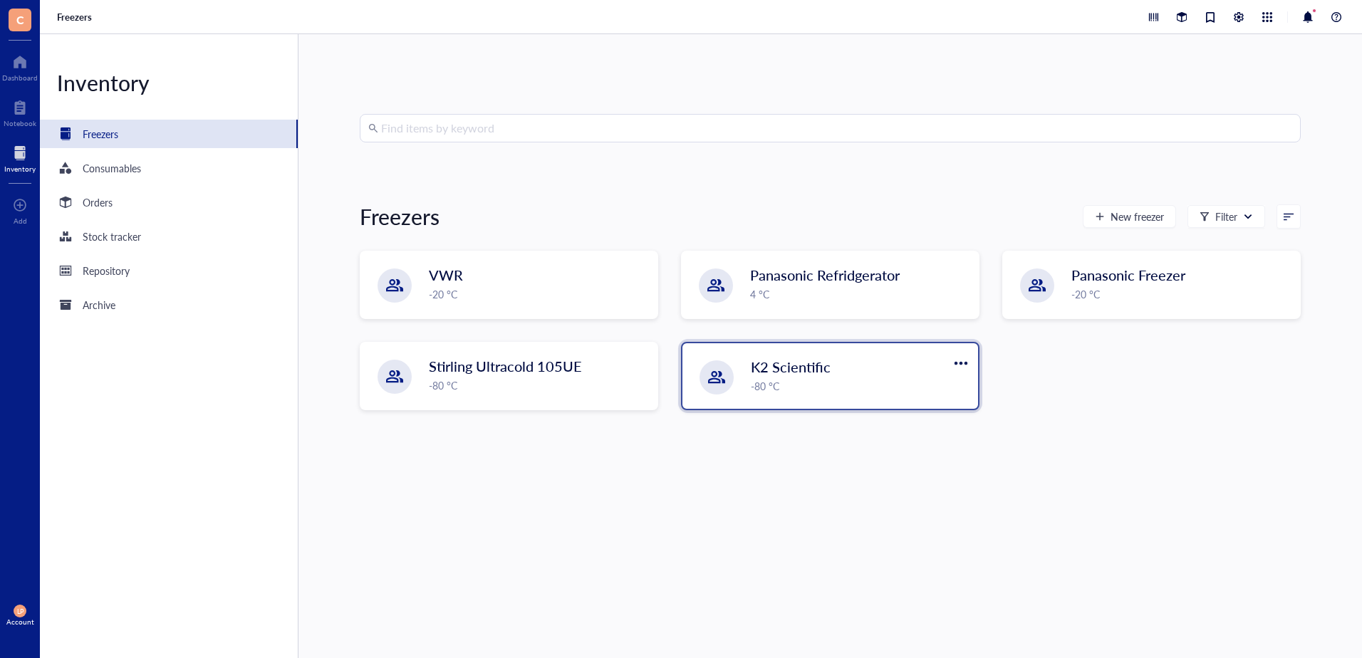
click at [800, 370] on span "K2 Scientific" at bounding box center [791, 367] width 80 height 20
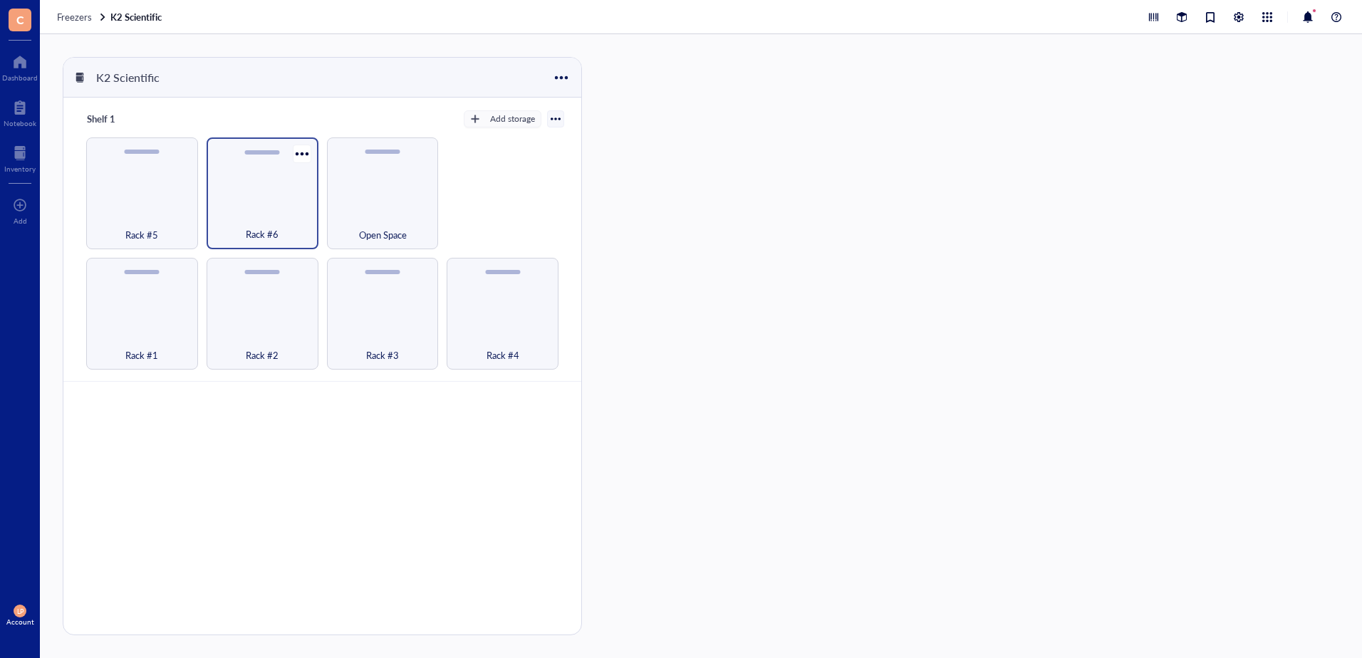
click at [264, 189] on div "Rack #6" at bounding box center [263, 193] width 112 height 112
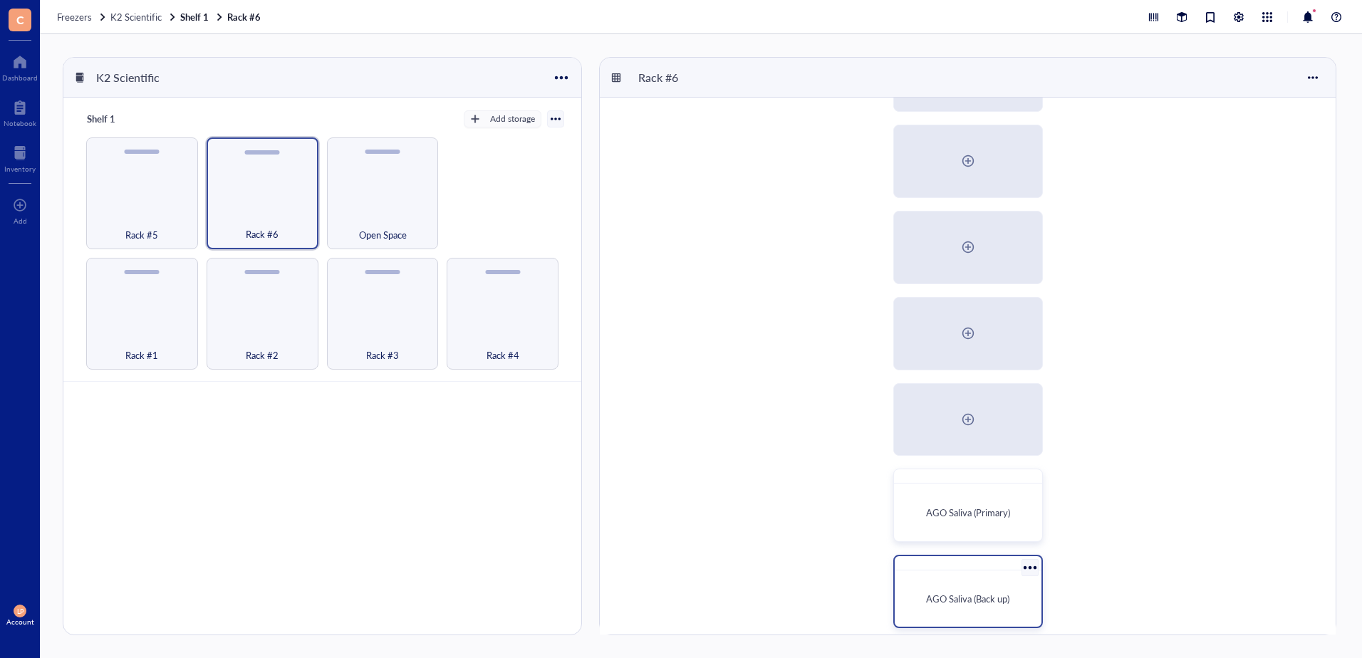
scroll to position [88, 0]
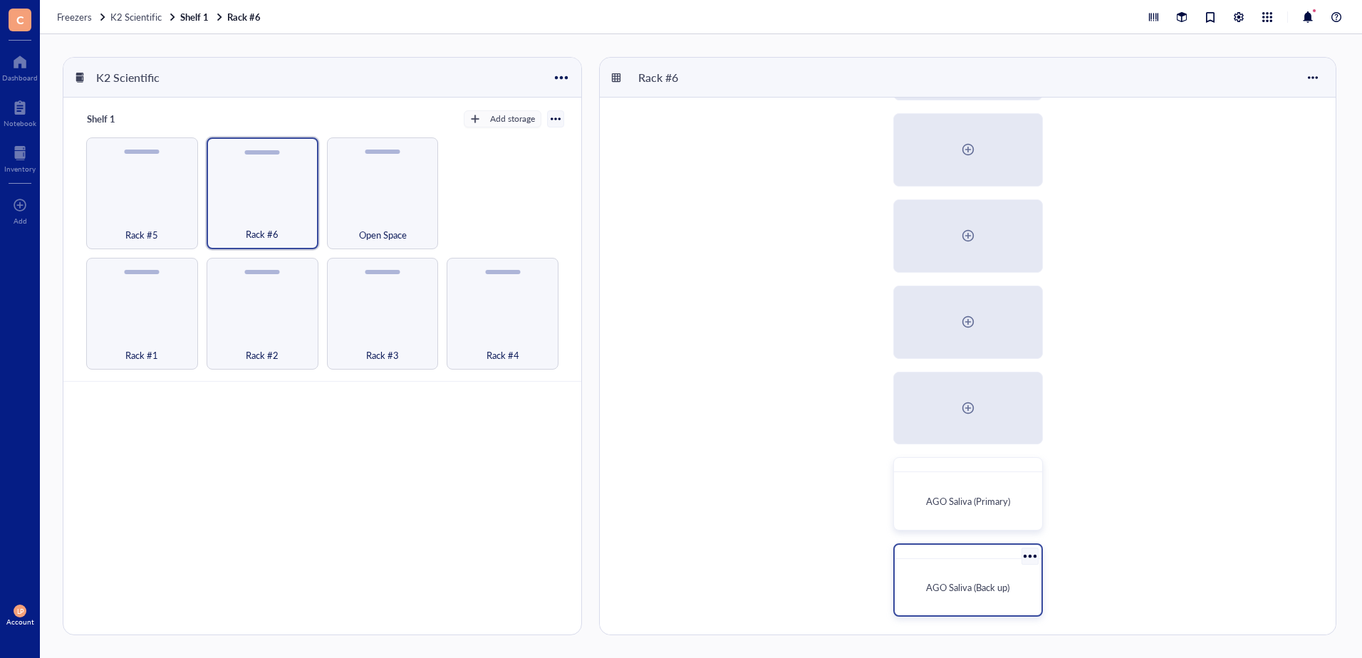
click at [972, 592] on span "AGO Saliva (Back up)" at bounding box center [967, 588] width 83 height 14
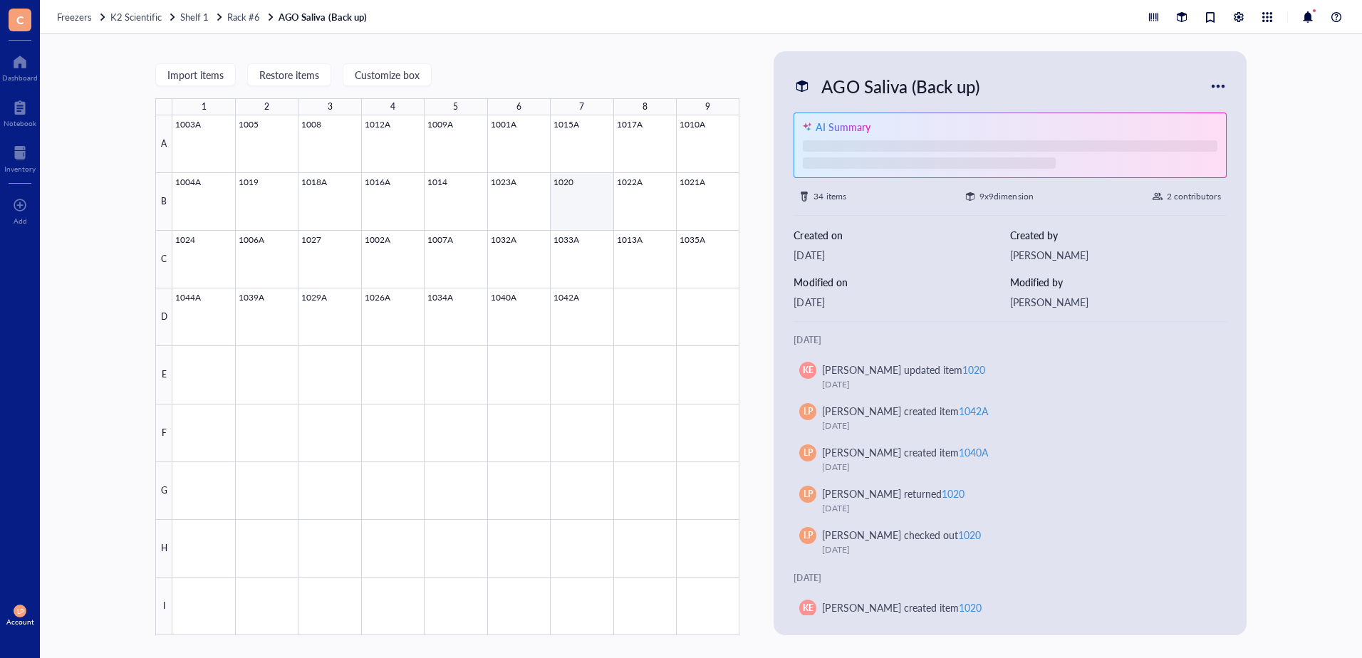
click at [585, 187] on div at bounding box center [455, 375] width 567 height 520
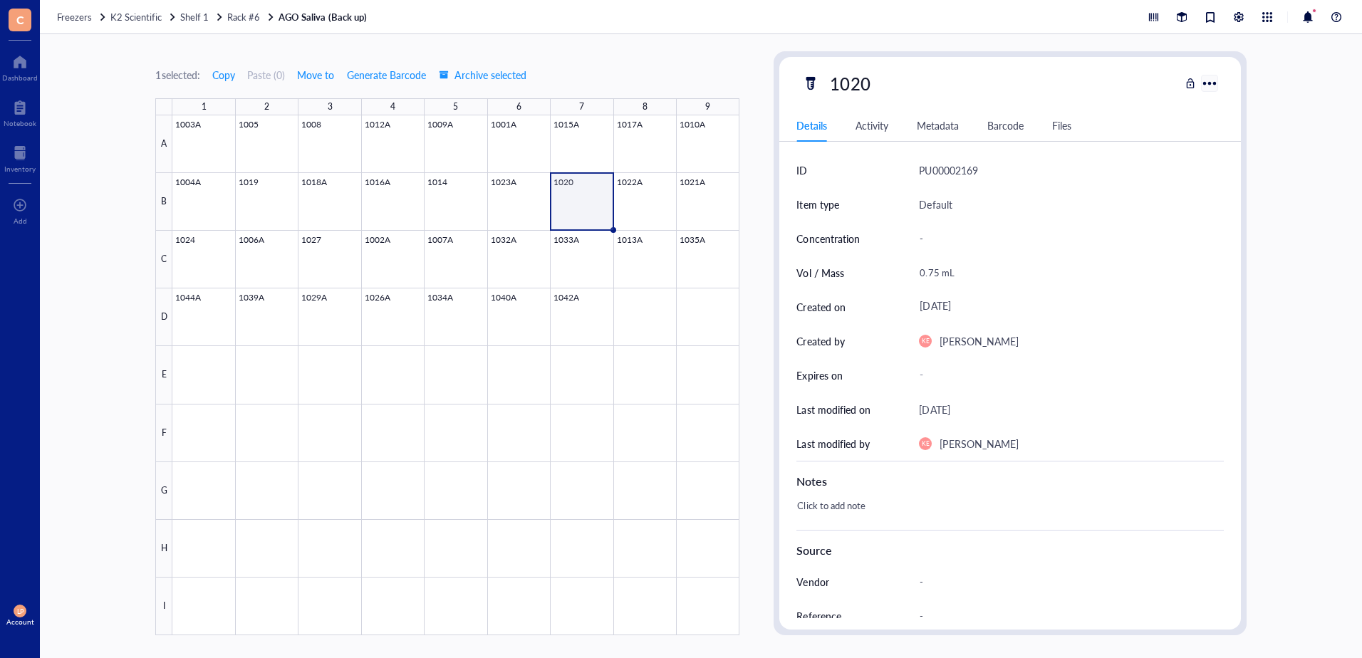
click at [1212, 83] on div at bounding box center [1209, 83] width 21 height 21
click at [1098, 240] on div "-" at bounding box center [1065, 239] width 304 height 30
click at [644, 58] on div "1 selected: Copy Paste ( 0 ) Move to Generate Barcode Archive selected 1 2 3 4 …" at bounding box center [447, 343] width 584 height 584
click at [244, 15] on span "Rack #6" at bounding box center [243, 17] width 33 height 14
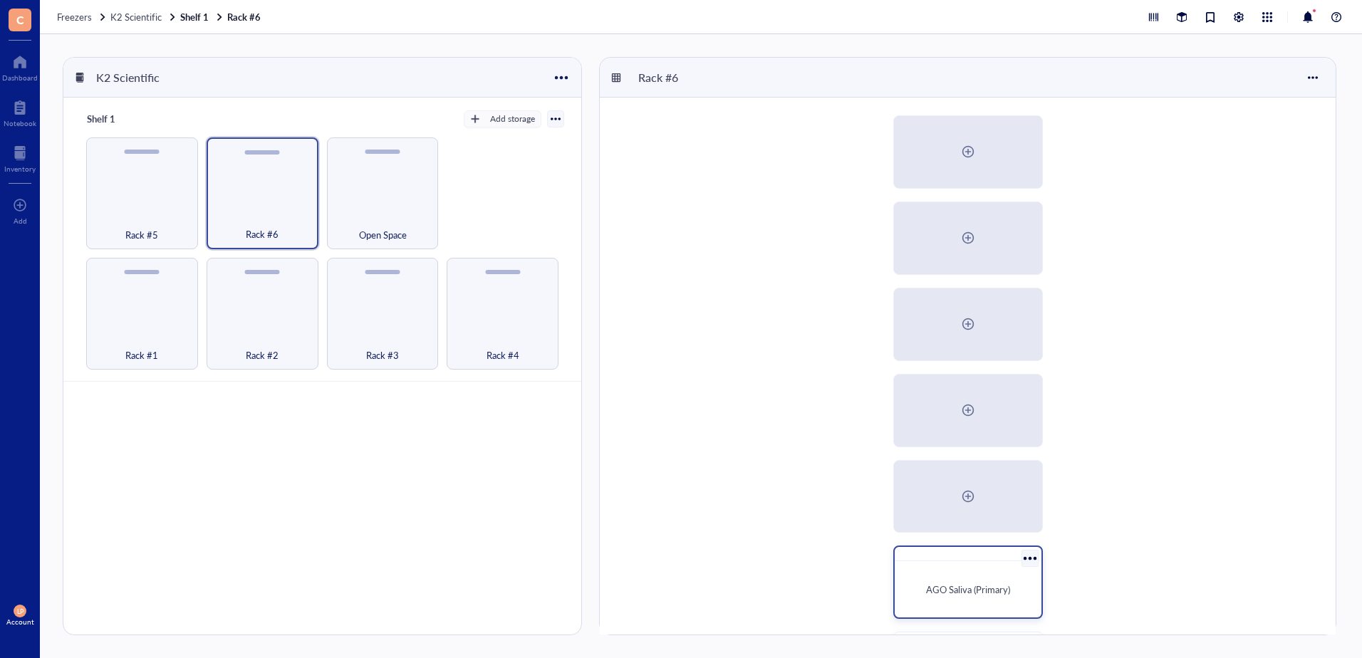
click at [956, 589] on span "AGO Saliva (Primary)" at bounding box center [968, 590] width 84 height 14
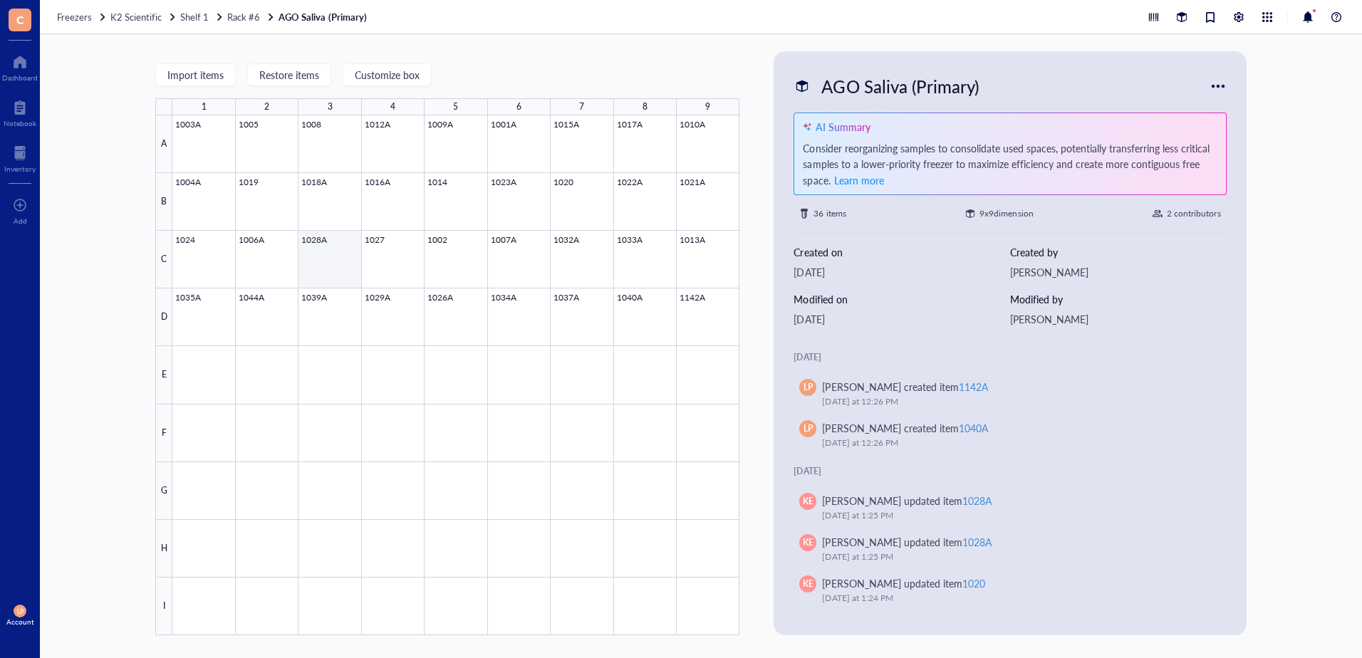
click at [339, 247] on div at bounding box center [455, 375] width 567 height 520
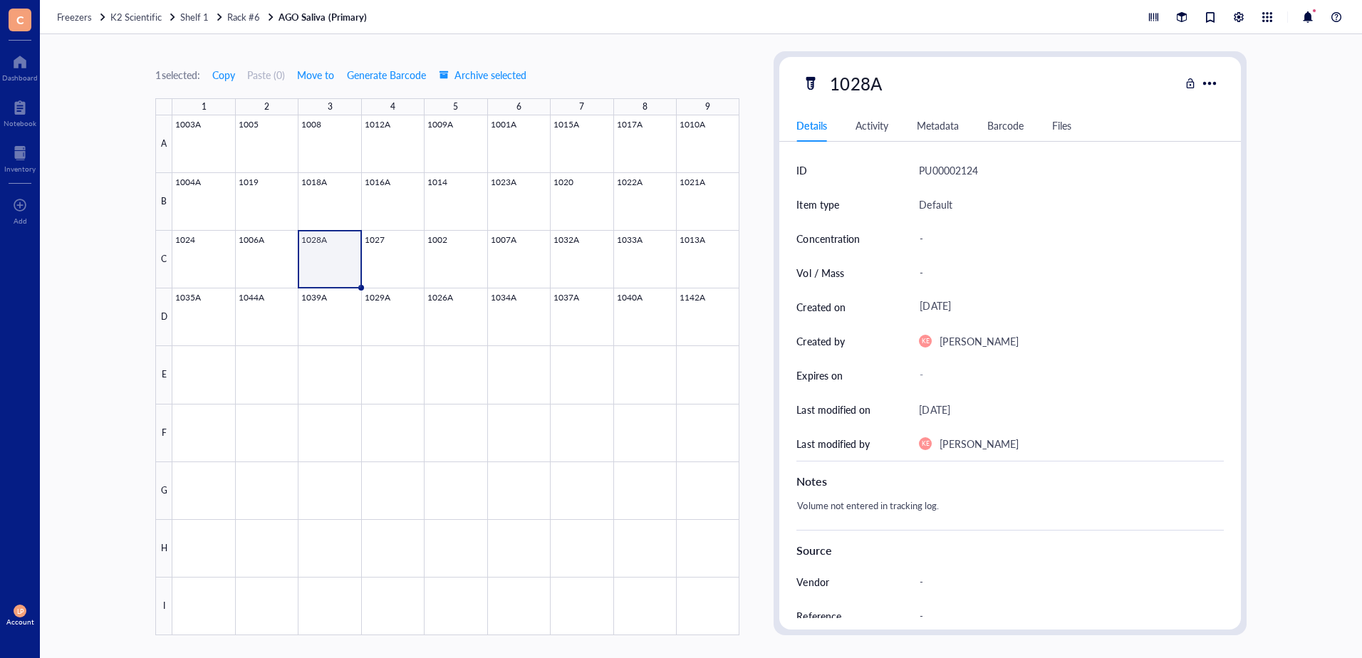
click at [920, 264] on div "-" at bounding box center [1065, 273] width 304 height 30
type input "0.5 mL"
click at [1189, 116] on div "Details Activity Metadata Barcode Files" at bounding box center [1009, 126] width 461 height 32
click at [578, 199] on div at bounding box center [455, 375] width 567 height 520
click at [937, 273] on div "-" at bounding box center [1065, 273] width 304 height 30
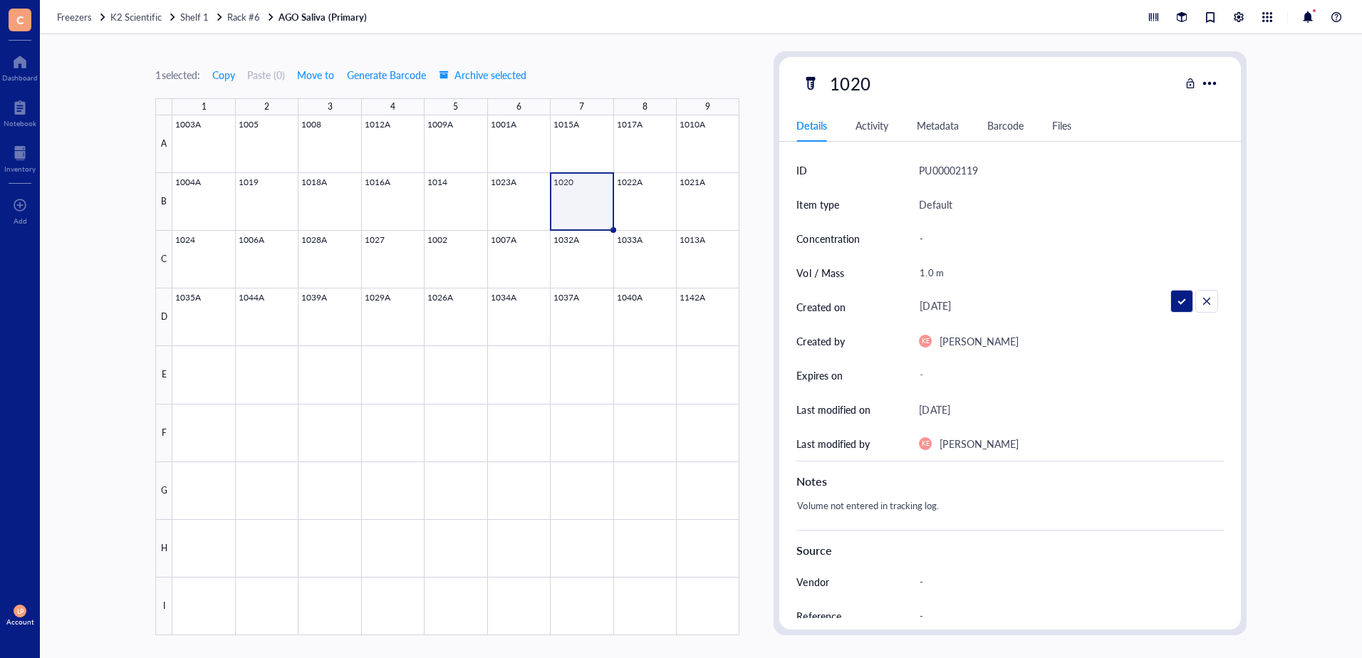
type input "1.0 mL"
click at [1190, 160] on div "PU00002119" at bounding box center [1071, 170] width 304 height 34
